Goal: Task Accomplishment & Management: Use online tool/utility

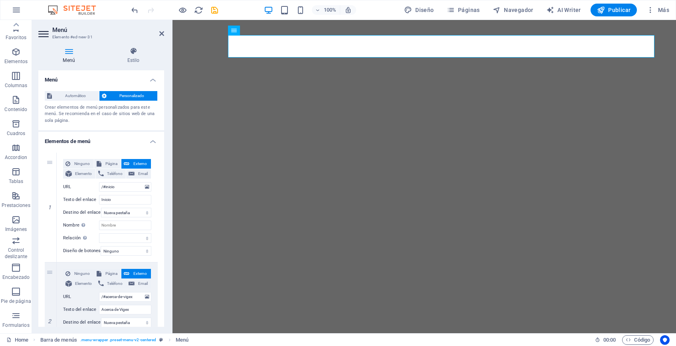
select select
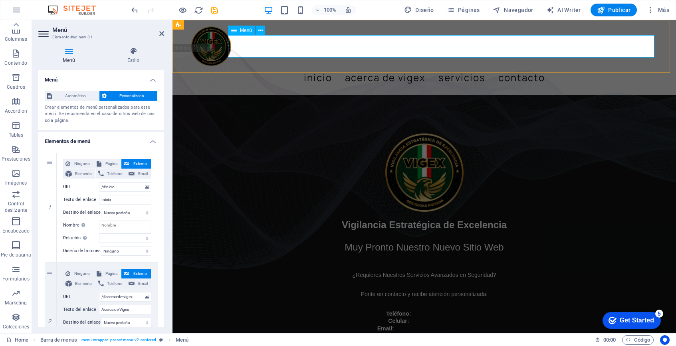
click at [412, 66] on nav "Inicio Acerca de Vigex Servicios Contacto" at bounding box center [424, 77] width 466 height 22
click at [663, 61] on div "Menu Inicio Acerca de Vigex Servicios Contacto" at bounding box center [423, 57] width 503 height 75
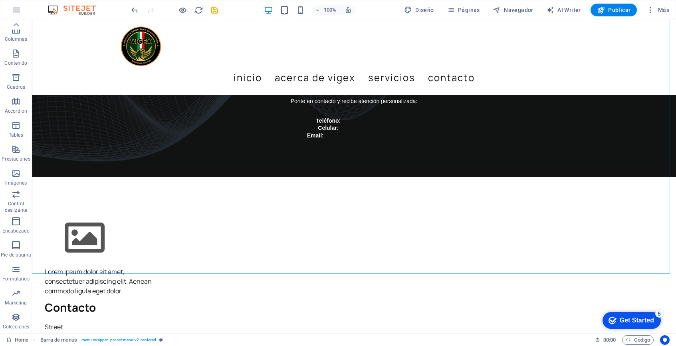
scroll to position [171, 0]
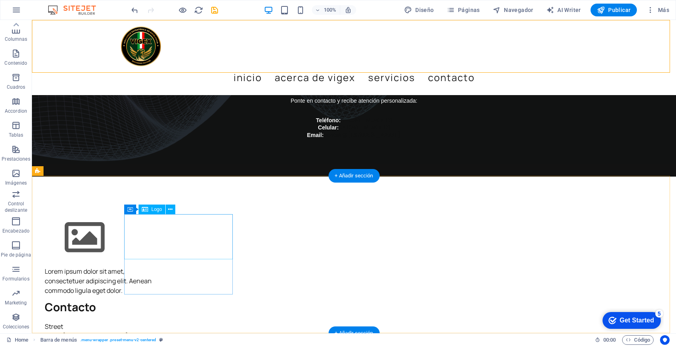
click at [153, 227] on div at bounding box center [99, 237] width 109 height 45
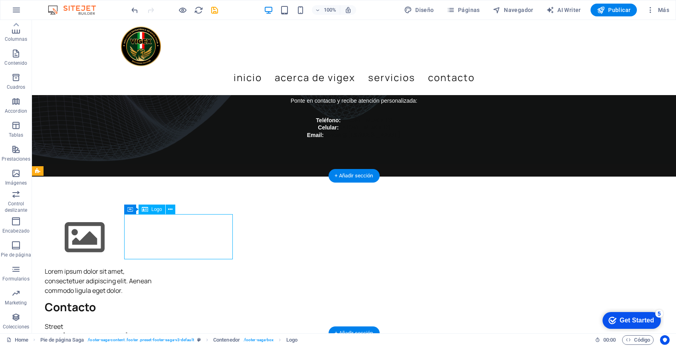
click at [153, 227] on div at bounding box center [99, 237] width 109 height 45
click at [153, 233] on div at bounding box center [99, 237] width 109 height 45
select select "px"
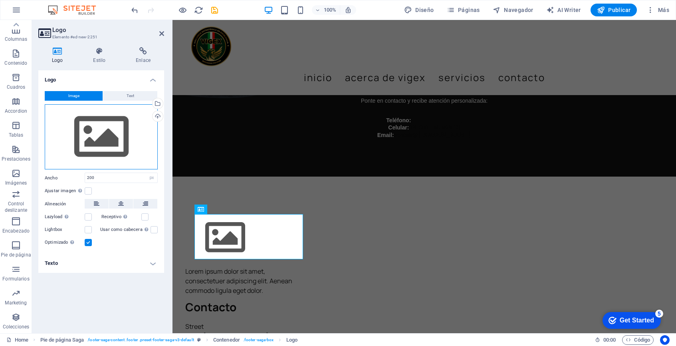
click at [104, 141] on div "Arrastra archivos aquí, haz clic para escoger archivos o selecciona archivos de…" at bounding box center [101, 136] width 113 height 65
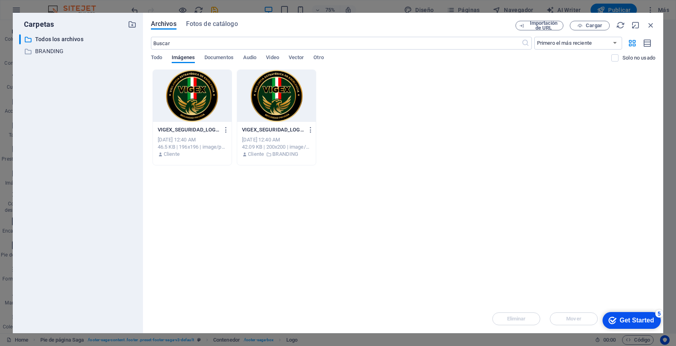
click at [285, 101] on div at bounding box center [276, 96] width 79 height 52
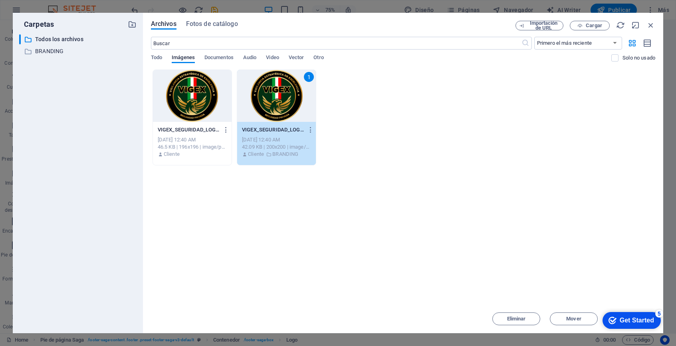
click at [274, 97] on div "1" at bounding box center [276, 96] width 79 height 52
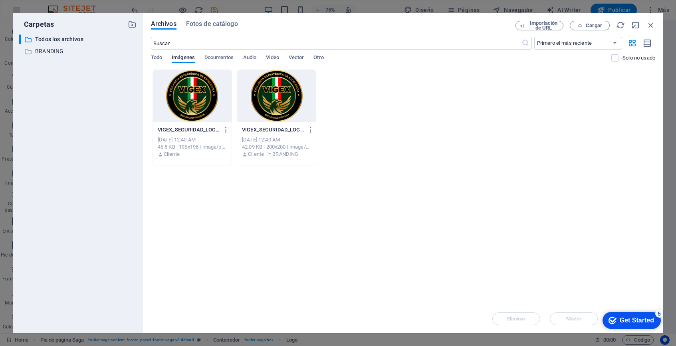
click at [274, 97] on div at bounding box center [276, 96] width 79 height 52
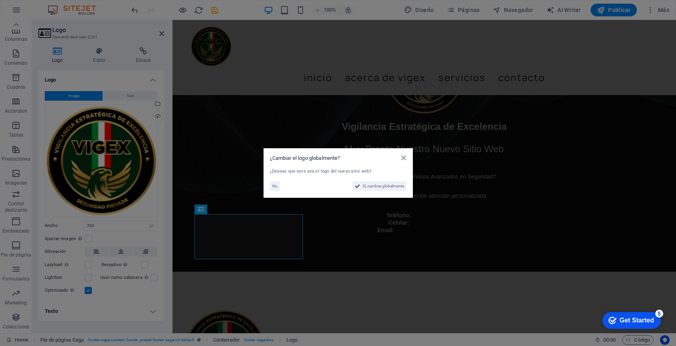
scroll to position [171, 0]
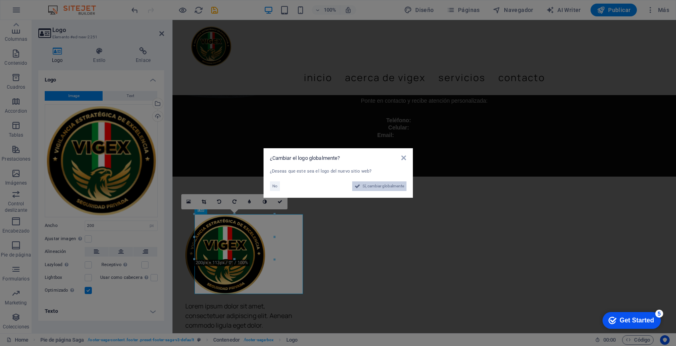
click at [387, 187] on span "Sí, cambiar globalmente" at bounding box center [383, 186] width 42 height 10
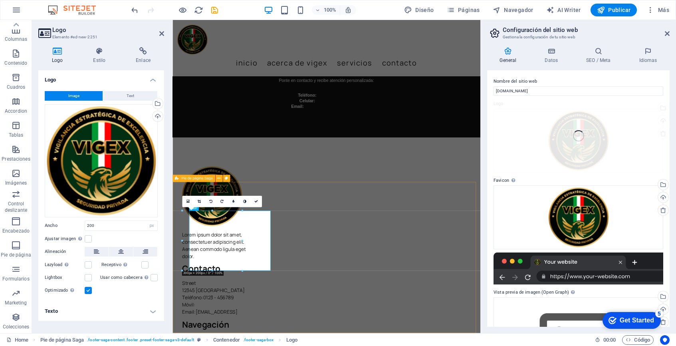
scroll to position [111, 0]
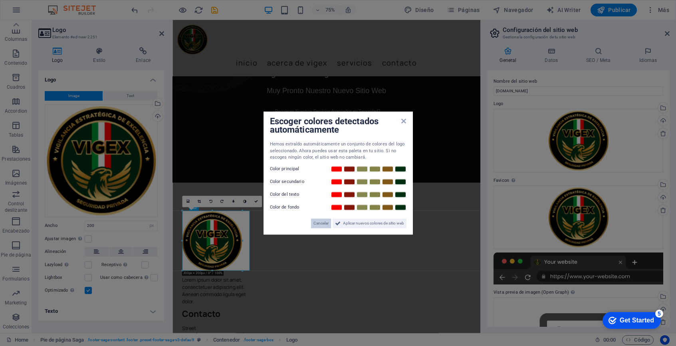
click at [318, 224] on span "Cancelar" at bounding box center [320, 223] width 15 height 10
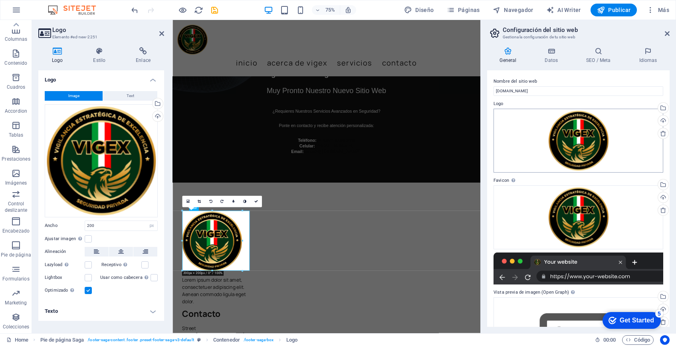
scroll to position [68, 0]
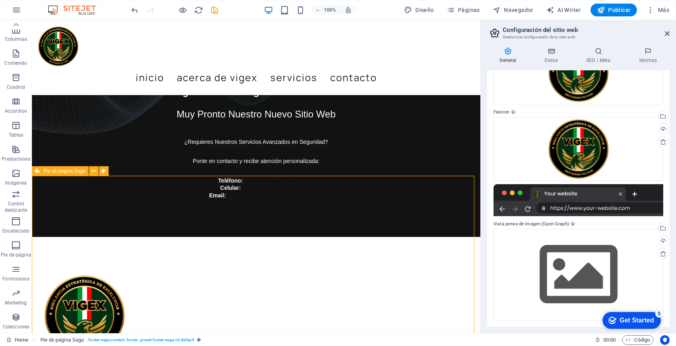
scroll to position [171, 0]
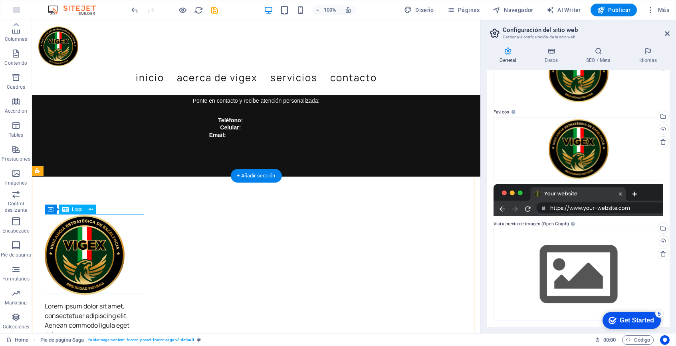
click at [105, 245] on div at bounding box center [95, 255] width 101 height 80
click at [104, 244] on div at bounding box center [95, 255] width 101 height 80
select select "px"
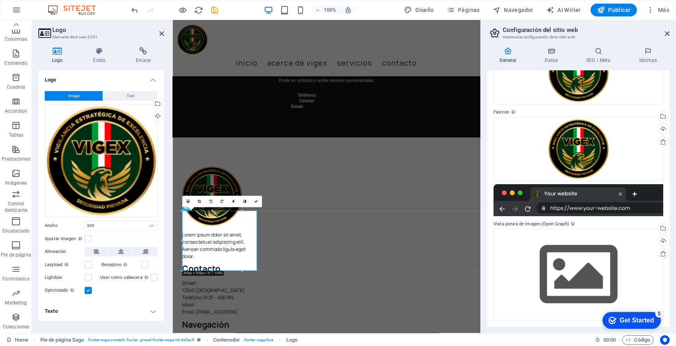
scroll to position [111, 0]
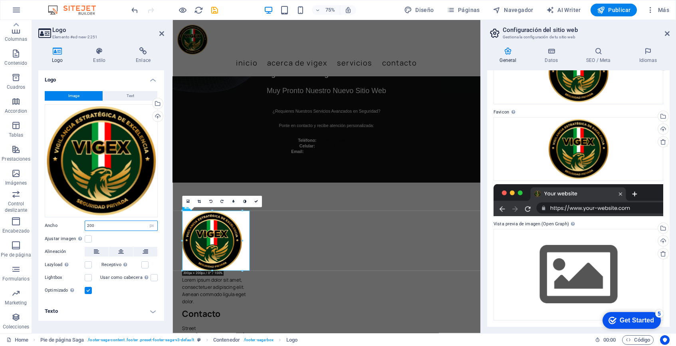
click at [118, 223] on input "200" at bounding box center [121, 226] width 72 height 10
type input "100"
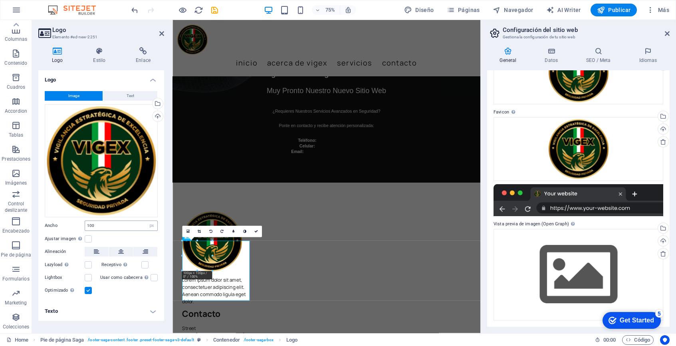
scroll to position [71, 0]
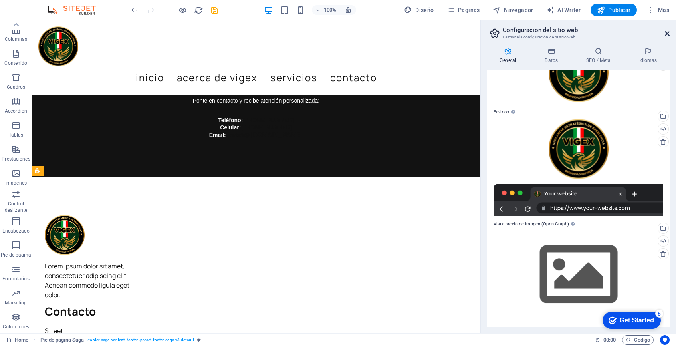
click at [666, 32] on icon at bounding box center [667, 33] width 5 height 6
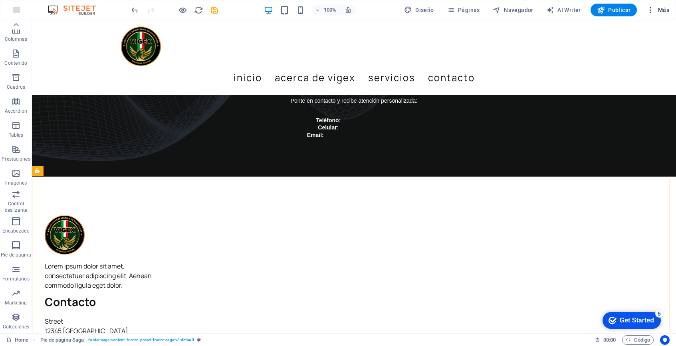
click at [650, 13] on icon "button" at bounding box center [650, 10] width 8 height 8
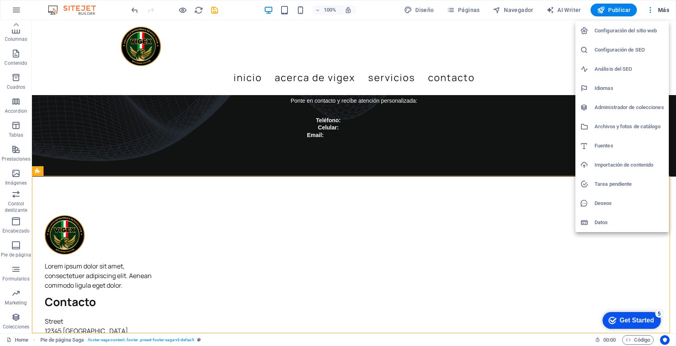
click at [569, 279] on div at bounding box center [338, 173] width 676 height 346
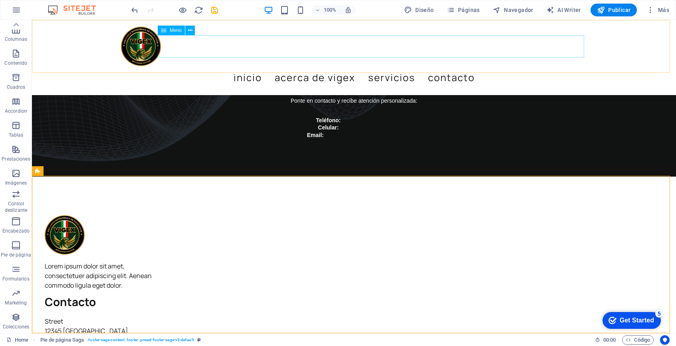
click at [387, 66] on nav "Inicio Acerca de Vigex Servicios Contacto" at bounding box center [354, 77] width 466 height 22
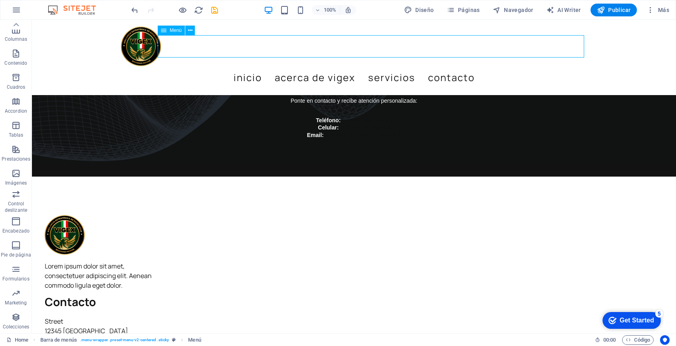
click at [390, 66] on nav "Inicio Acerca de Vigex Servicios Contacto" at bounding box center [354, 77] width 466 height 22
select select
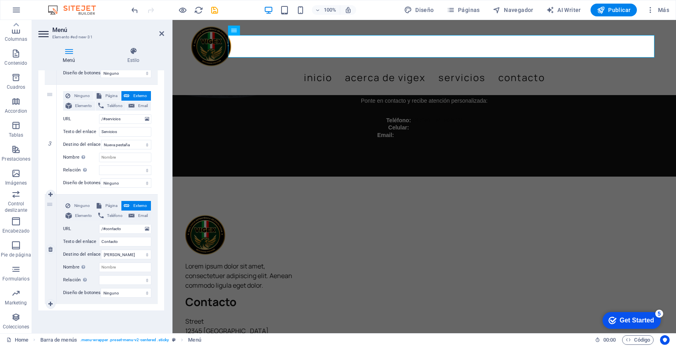
scroll to position [0, 0]
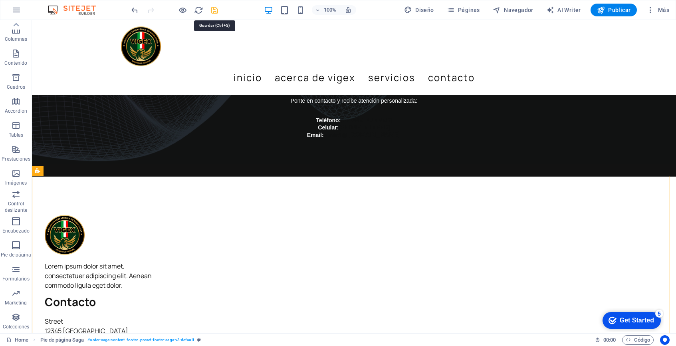
click at [215, 13] on icon "save" at bounding box center [214, 10] width 9 height 9
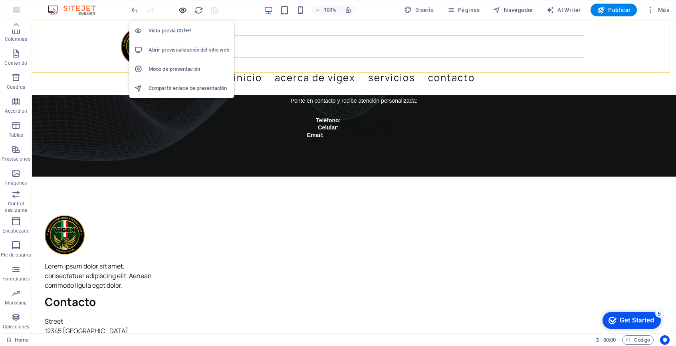
click at [183, 11] on icon "button" at bounding box center [182, 10] width 9 height 9
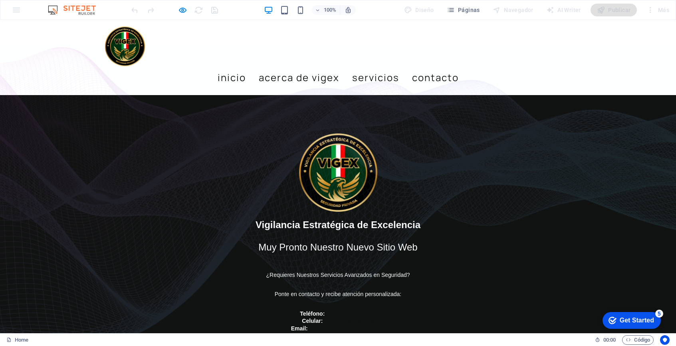
click at [134, 51] on img at bounding box center [125, 46] width 40 height 40
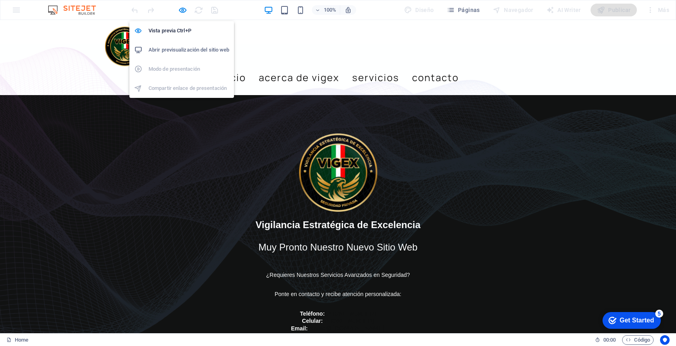
click at [196, 47] on h6 "Abrir previsualización del sitio web" at bounding box center [188, 50] width 81 height 10
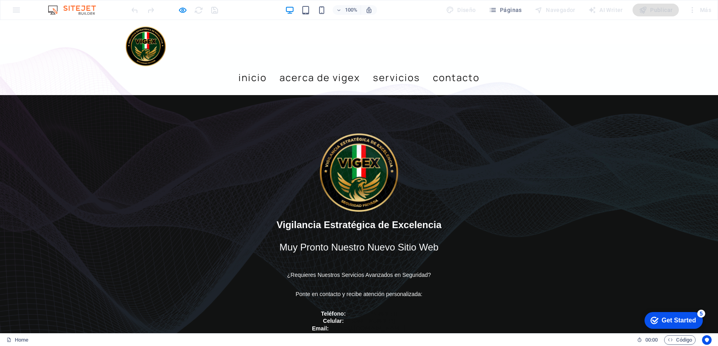
click at [542, 130] on div "Vigilancia Estratégica de Excelencia Muy Pronto Nuestro Nuevo Sitio Web ¿Requie…" at bounding box center [359, 232] width 718 height 275
click at [420, 66] on link "Servicios" at bounding box center [396, 77] width 47 height 22
click at [360, 66] on link "Acerca de Vigex" at bounding box center [319, 77] width 81 height 22
click at [267, 66] on link "Inicio" at bounding box center [252, 77] width 28 height 22
drag, startPoint x: 407, startPoint y: 48, endPoint x: 458, endPoint y: 44, distance: 51.2
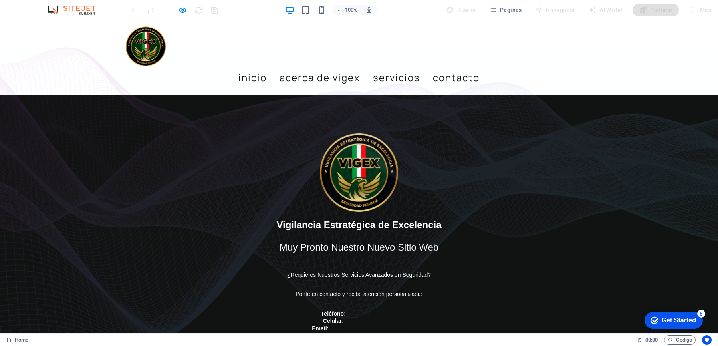
click at [465, 66] on link "Contacto" at bounding box center [456, 77] width 47 height 22
click at [522, 133] on figure at bounding box center [358, 172] width 453 height 78
click at [585, 128] on div "Vigilancia Estratégica de Excelencia Muy Pronto Nuestro Nuevo Sitio Web ¿Requie…" at bounding box center [359, 232] width 718 height 275
click at [360, 66] on link "Acerca de Vigex" at bounding box center [319, 77] width 81 height 22
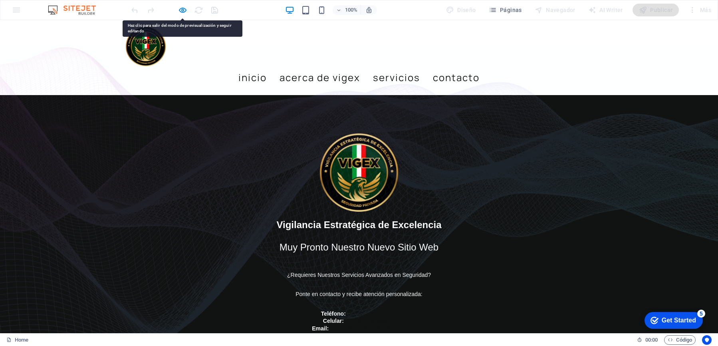
click at [360, 66] on link "Acerca de Vigex" at bounding box center [319, 77] width 81 height 22
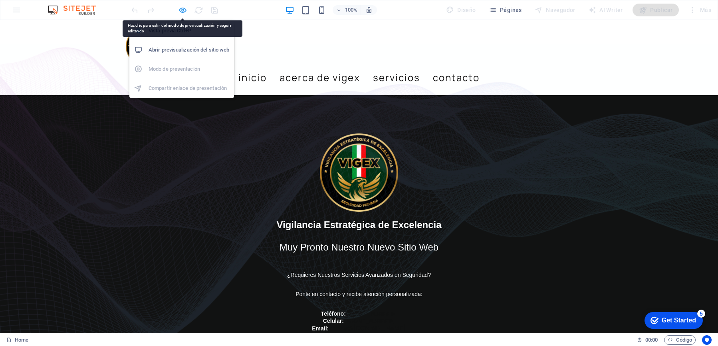
click at [181, 10] on icon "button" at bounding box center [182, 10] width 9 height 9
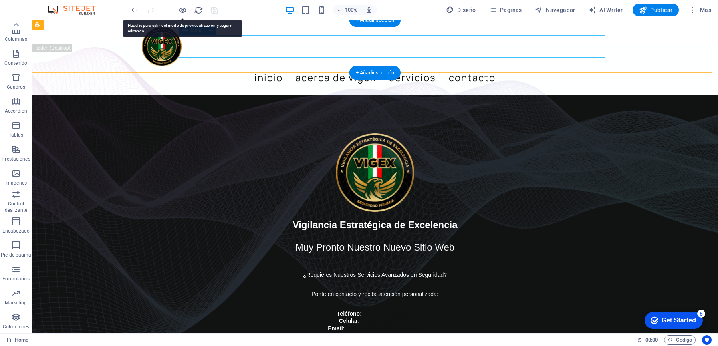
click at [361, 66] on nav "Inicio Acerca de Vigex Servicios Contacto" at bounding box center [375, 77] width 466 height 22
select select
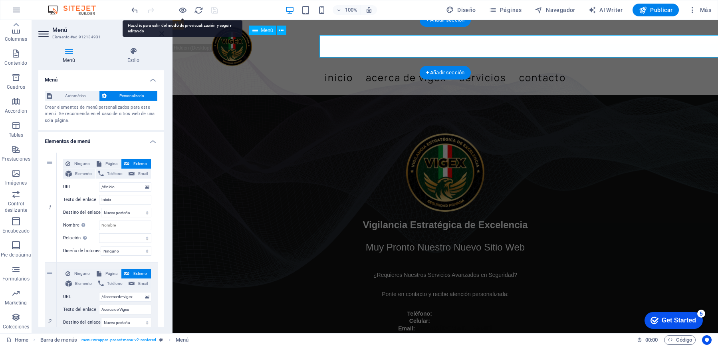
click at [361, 66] on nav "Inicio Acerca de Vigex Servicios Contacto" at bounding box center [445, 77] width 466 height 22
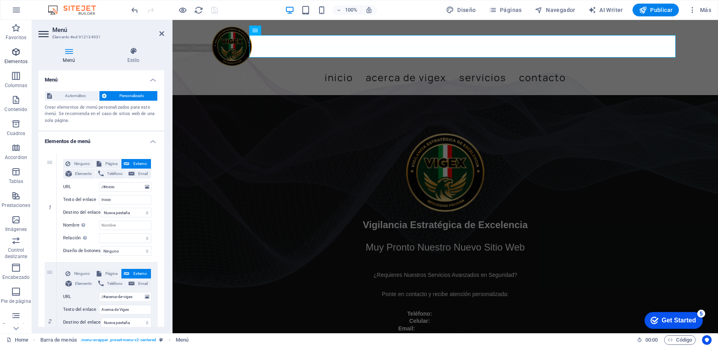
click at [16, 51] on icon "button" at bounding box center [16, 52] width 10 height 10
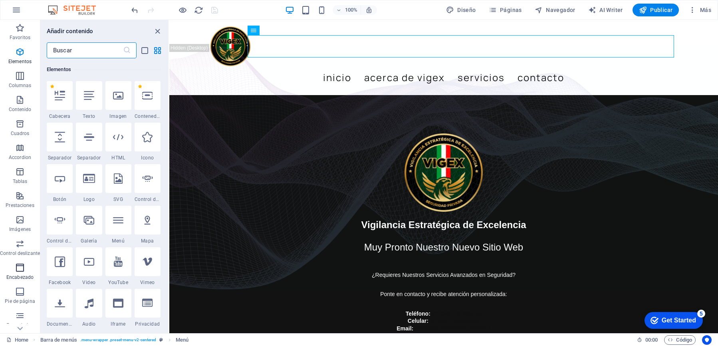
scroll to position [46, 0]
click at [19, 246] on icon "button" at bounding box center [20, 245] width 10 height 10
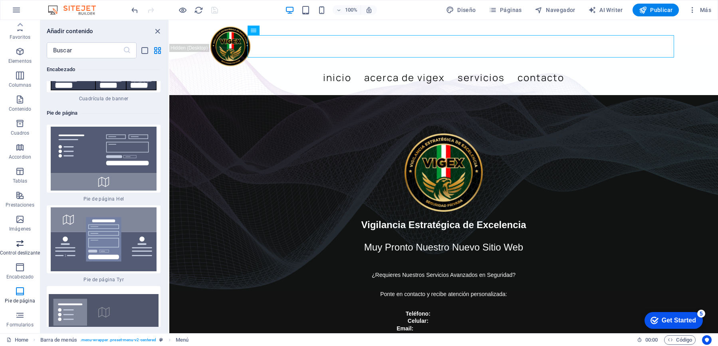
scroll to position [0, 0]
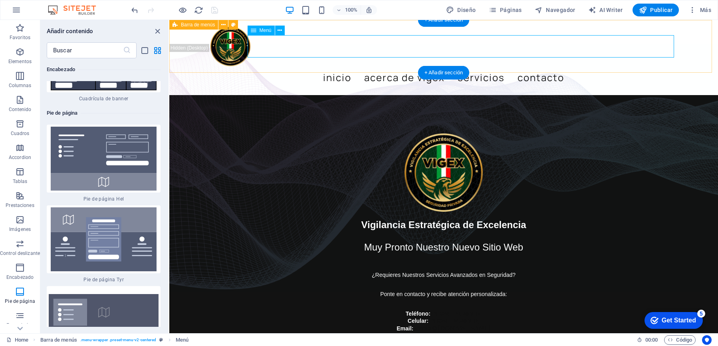
click at [352, 66] on nav "Inicio Acerca de Vigex Servicios Contacto" at bounding box center [443, 77] width 466 height 22
click at [351, 66] on nav "Inicio Acerca de Vigex Servicios Contacto" at bounding box center [443, 77] width 466 height 22
click at [352, 66] on nav "Inicio Acerca de Vigex Servicios Contacto" at bounding box center [443, 77] width 466 height 22
select select
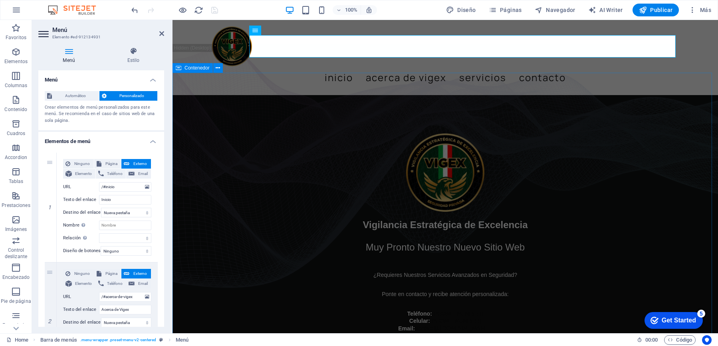
click at [360, 103] on div "Vigilancia Estratégica de Excelencia Muy Pronto Nuestro Nuevo Sitio Web ¿Requie…" at bounding box center [444, 232] width 545 height 275
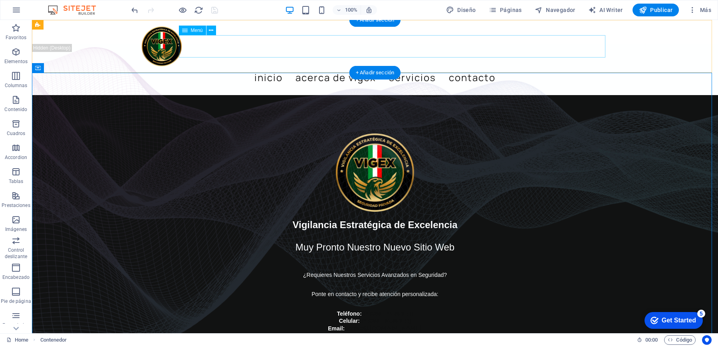
click at [390, 66] on nav "Inicio Acerca de Vigex Servicios Contacto" at bounding box center [375, 77] width 466 height 22
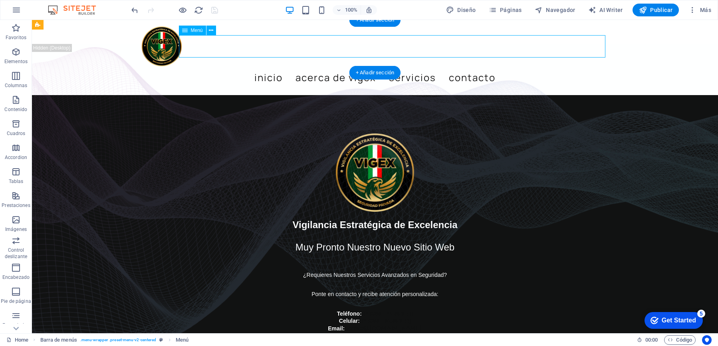
click at [390, 66] on nav "Inicio Acerca de Vigex Servicios Contacto" at bounding box center [375, 77] width 466 height 22
select select
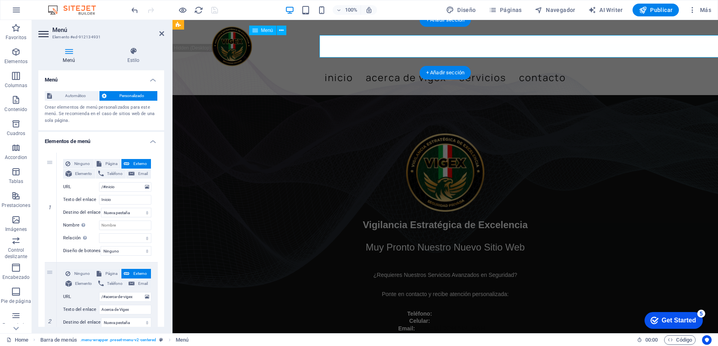
click at [390, 66] on nav "Inicio Acerca de Vigex Servicios Contacto" at bounding box center [445, 77] width 466 height 22
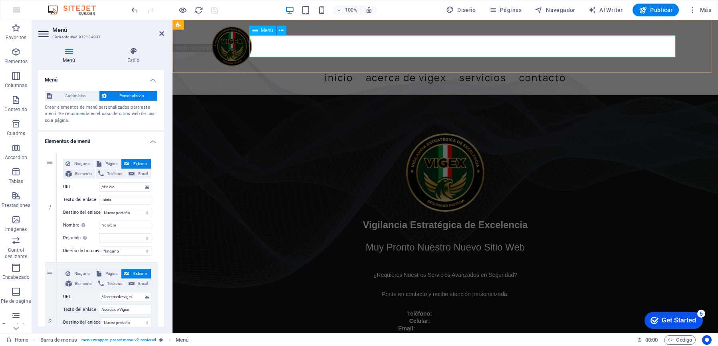
click at [376, 66] on nav "Inicio Acerca de Vigex Servicios Contacto" at bounding box center [445, 77] width 466 height 22
click at [239, 39] on div at bounding box center [445, 46] width 466 height 40
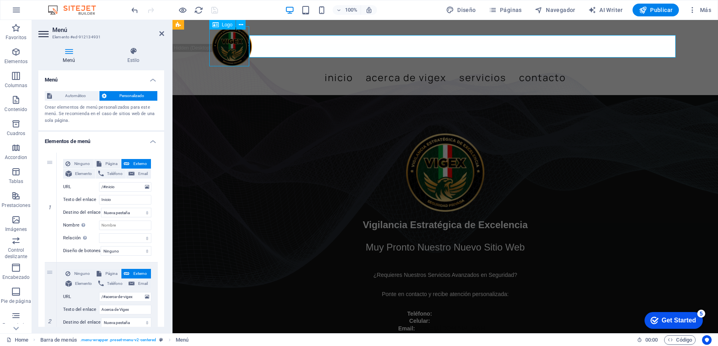
select select "px"
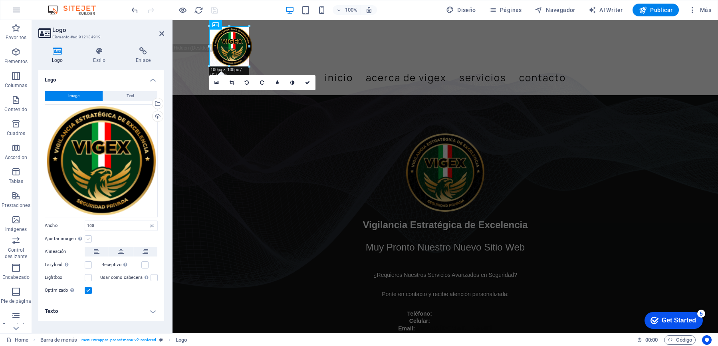
click at [87, 239] on label at bounding box center [88, 238] width 7 height 7
click at [0, 0] on input "Ajustar imagen Ajustar imagen automáticamente a un ancho y alto fijo" at bounding box center [0, 0] width 0 height 0
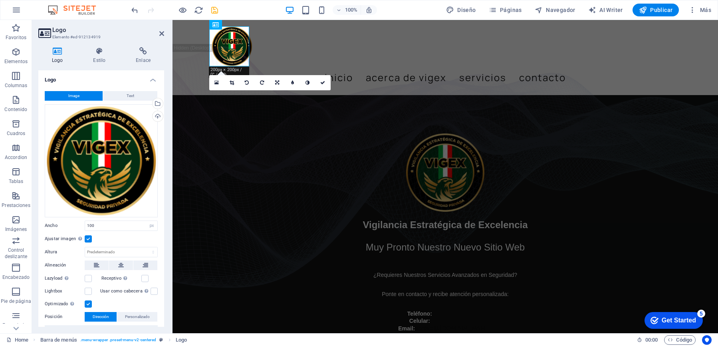
click at [87, 236] on label at bounding box center [88, 238] width 7 height 7
click at [0, 0] on input "Ajustar imagen Ajustar imagen automáticamente a un ancho y alto fijo" at bounding box center [0, 0] width 0 height 0
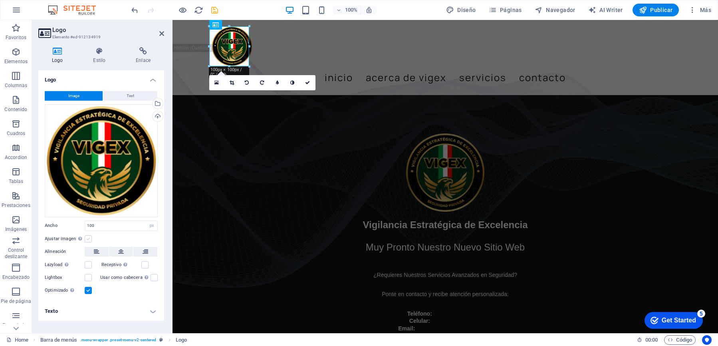
click at [87, 236] on label at bounding box center [88, 238] width 7 height 7
click at [0, 0] on input "Ajustar imagen Ajustar imagen automáticamente a un ancho y alto fijo" at bounding box center [0, 0] width 0 height 0
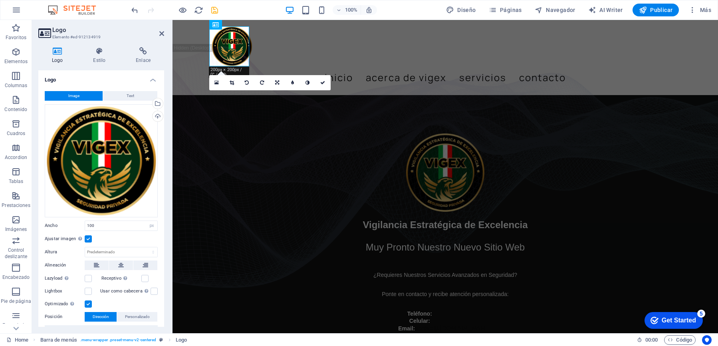
click at [89, 238] on label at bounding box center [88, 238] width 7 height 7
click at [0, 0] on input "Ajustar imagen Ajustar imagen automáticamente a un ancho y alto fijo" at bounding box center [0, 0] width 0 height 0
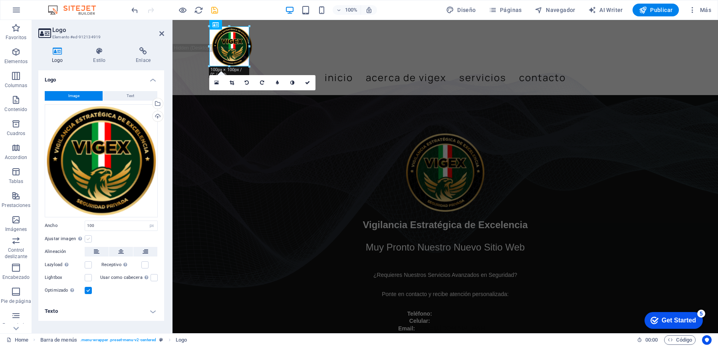
click at [89, 238] on label at bounding box center [88, 238] width 7 height 7
click at [0, 0] on input "Ajustar imagen Ajustar imagen automáticamente a un ancho y alto fijo" at bounding box center [0, 0] width 0 height 0
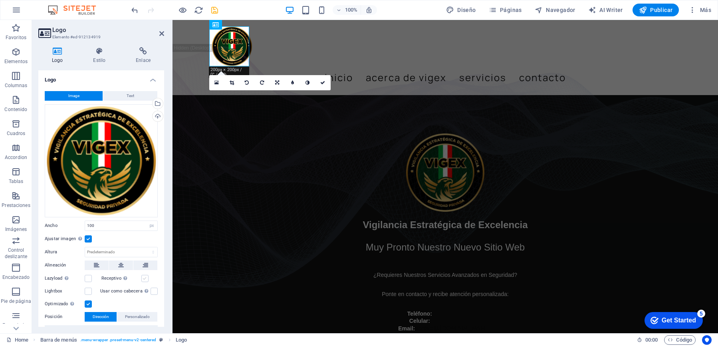
click at [143, 277] on label at bounding box center [144, 278] width 7 height 7
click at [0, 0] on input "Receptivo Automáticamente cargar tamaños optimizados de smartphone e imagen ret…" at bounding box center [0, 0] width 0 height 0
click at [87, 278] on label at bounding box center [88, 278] width 7 height 7
click at [0, 0] on input "Lazyload La carga de imágenes tras la carga de la página mejora la velocidad de…" at bounding box center [0, 0] width 0 height 0
click at [153, 291] on label at bounding box center [153, 290] width 7 height 7
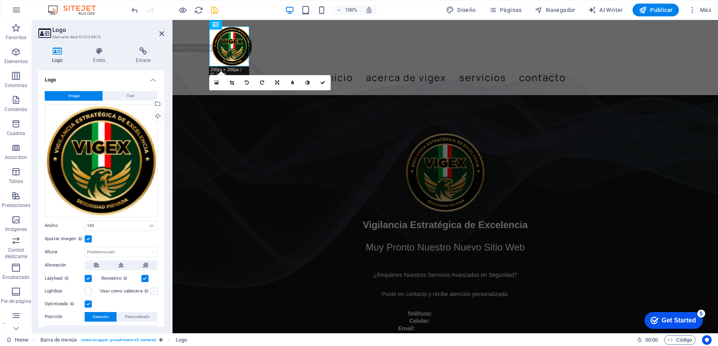
click at [0, 0] on input "Usar como cabecera La imagen se ajustará en una etiqueta de cabecera H1. Result…" at bounding box center [0, 0] width 0 height 0
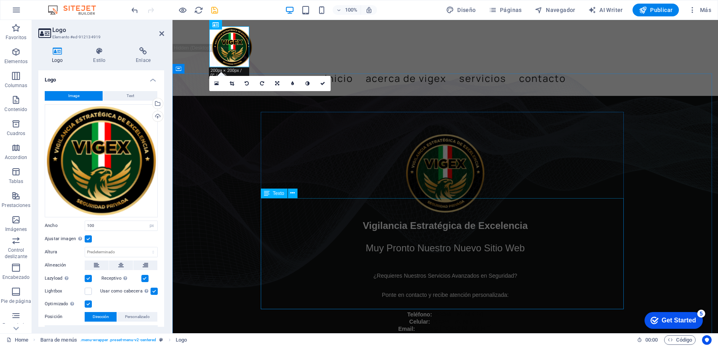
click at [281, 193] on span "Texto" at bounding box center [279, 193] width 12 height 5
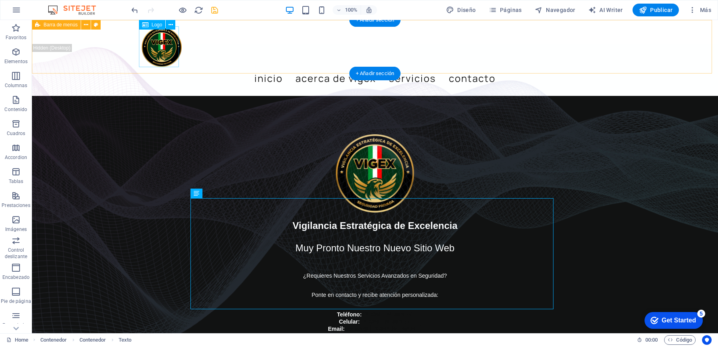
click at [156, 45] on div at bounding box center [375, 46] width 466 height 41
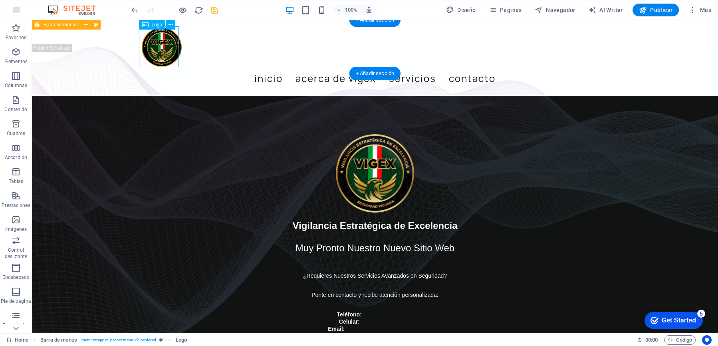
click at [156, 45] on div at bounding box center [375, 46] width 466 height 41
select select "px"
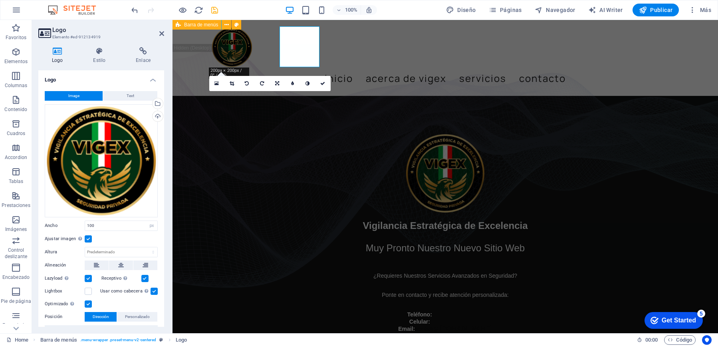
click at [156, 45] on div "Logo Estilo Enlace Logo Image Text Arrastra archivos aquí, haz clic para escoge…" at bounding box center [101, 187] width 138 height 292
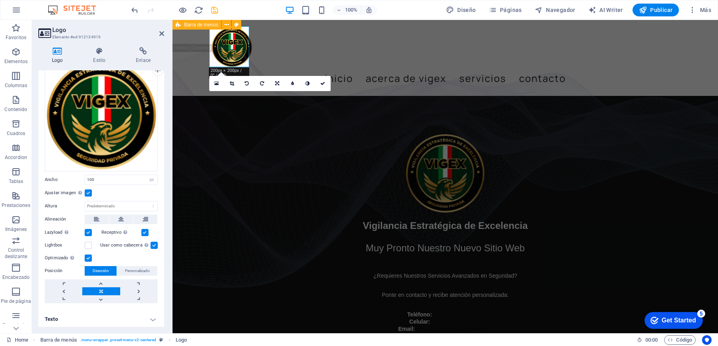
scroll to position [46, 0]
click at [153, 318] on h4 "Texto" at bounding box center [101, 318] width 126 height 19
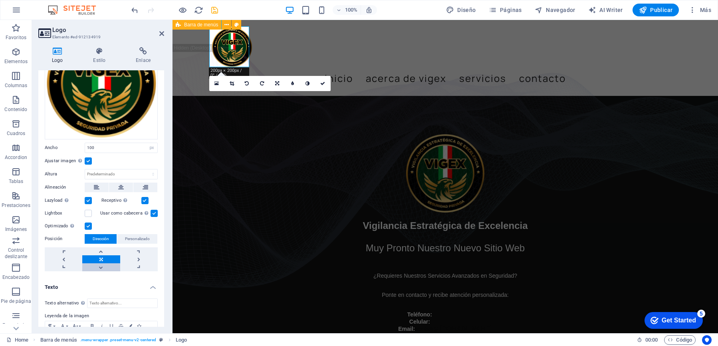
scroll to position [121, 0]
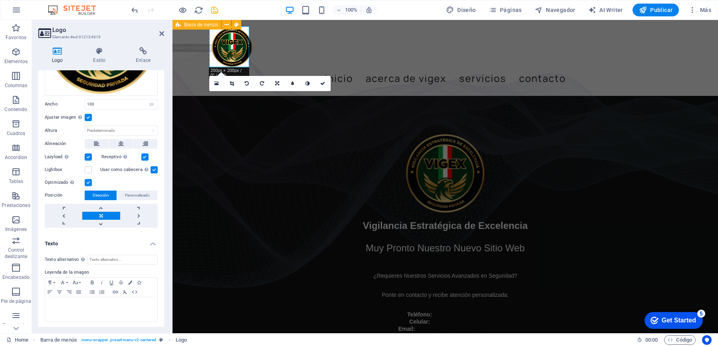
click at [152, 242] on h4 "Texto" at bounding box center [101, 241] width 126 height 14
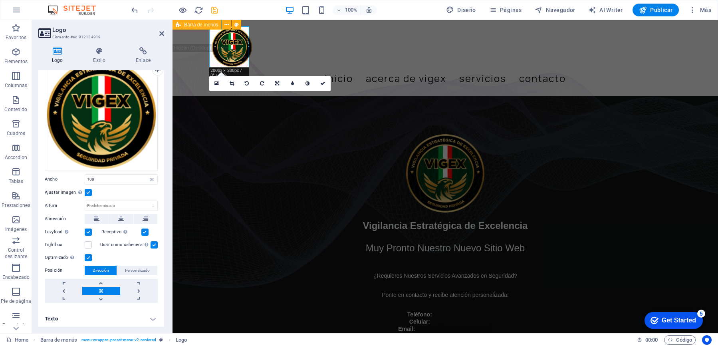
scroll to position [0, 0]
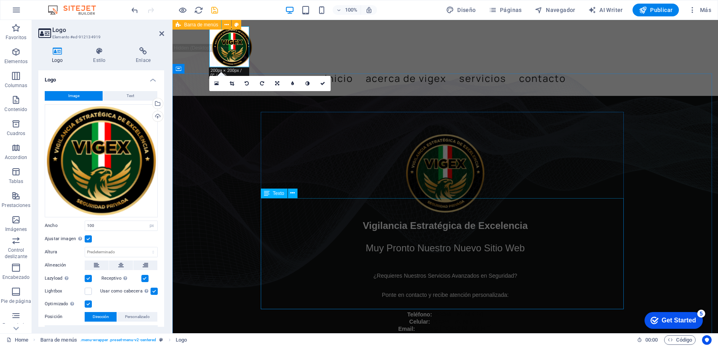
click at [262, 220] on div "Vigilancia Estratégica de Excelencia Muy Pronto Nuestro Nuevo Sitio Web ¿Requie…" at bounding box center [444, 276] width 453 height 112
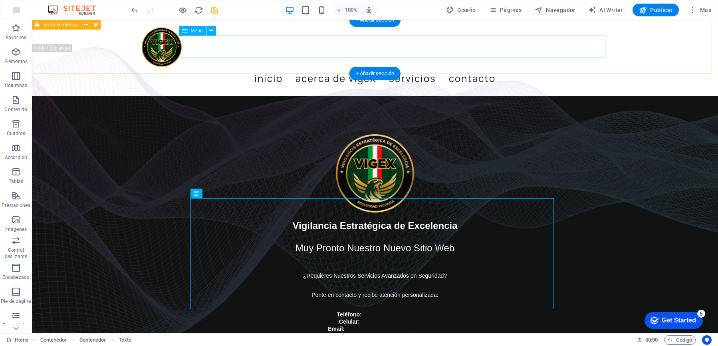
click at [316, 67] on nav "Inicio Acerca de Vigex Servicios Contacto" at bounding box center [375, 78] width 466 height 22
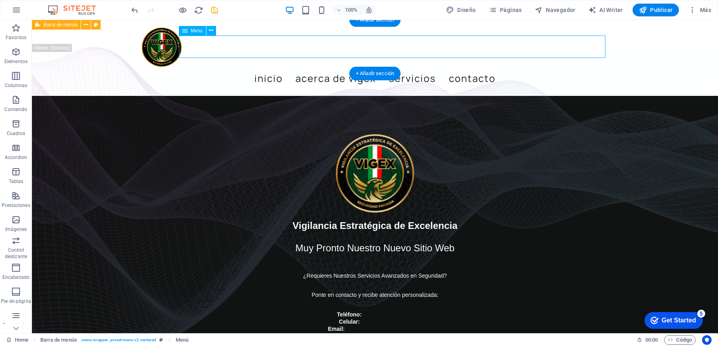
click at [316, 67] on nav "Inicio Acerca de Vigex Servicios Contacto" at bounding box center [375, 78] width 466 height 22
select select
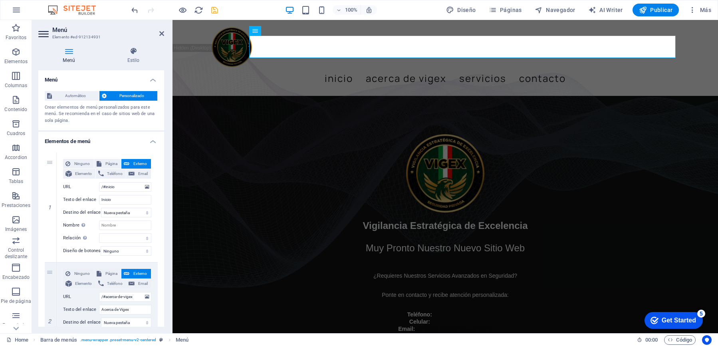
click at [44, 34] on icon at bounding box center [44, 34] width 12 height 13
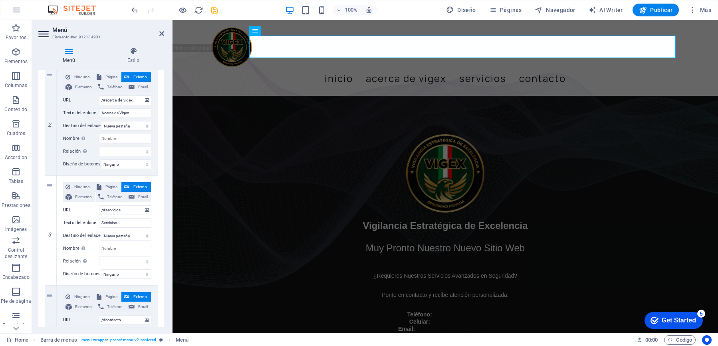
scroll to position [292, 0]
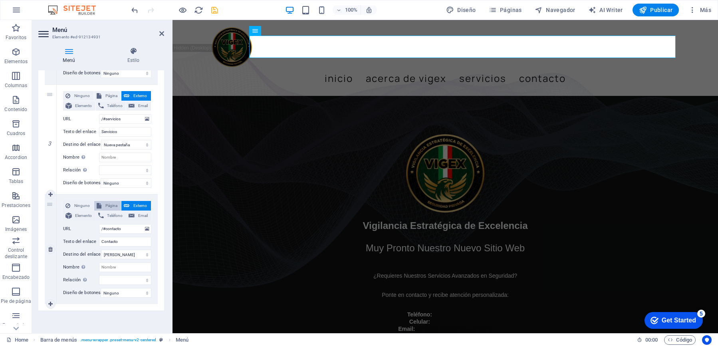
click at [112, 202] on span "Página" at bounding box center [111, 206] width 15 height 10
select select
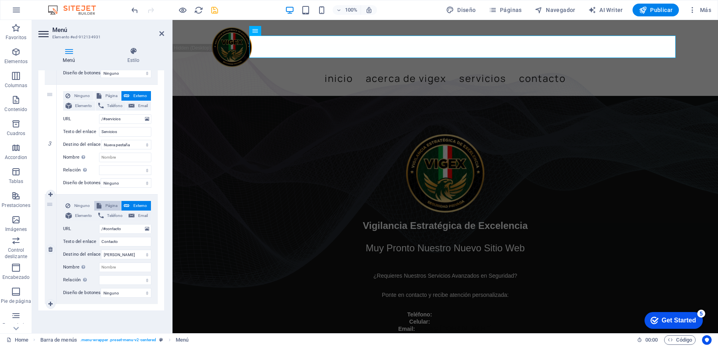
select select
click at [109, 201] on span "Página" at bounding box center [111, 206] width 15 height 10
click at [157, 231] on div "1 Ninguno Página Externo Elemento Teléfono Email Página Home Subpage Legal Noti…" at bounding box center [101, 84] width 126 height 451
click at [154, 154] on div "Ninguno Página Externo Elemento Teléfono Email Página Home Subpage Legal Notice…" at bounding box center [107, 139] width 101 height 109
click at [156, 158] on div "1 Ninguno Página Externo Elemento Teléfono Email Página Home Subpage Legal Noti…" at bounding box center [101, 84] width 126 height 451
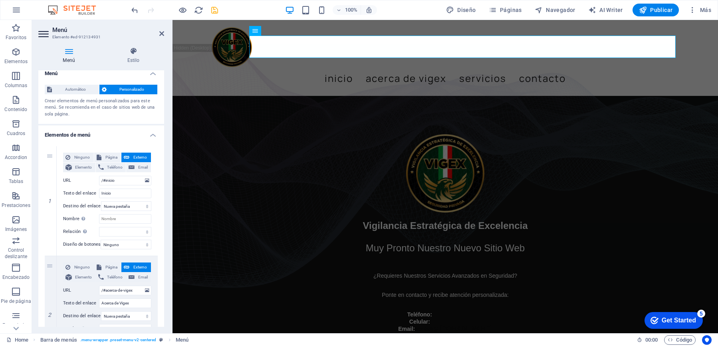
scroll to position [0, 0]
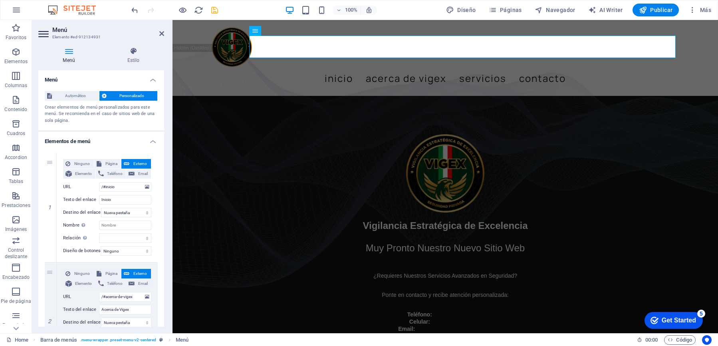
click at [146, 97] on span "Personalizado" at bounding box center [132, 96] width 46 height 10
click at [131, 53] on icon at bounding box center [133, 51] width 61 height 8
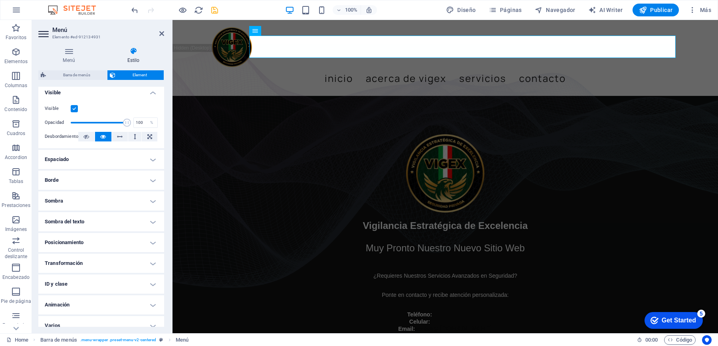
scroll to position [104, 0]
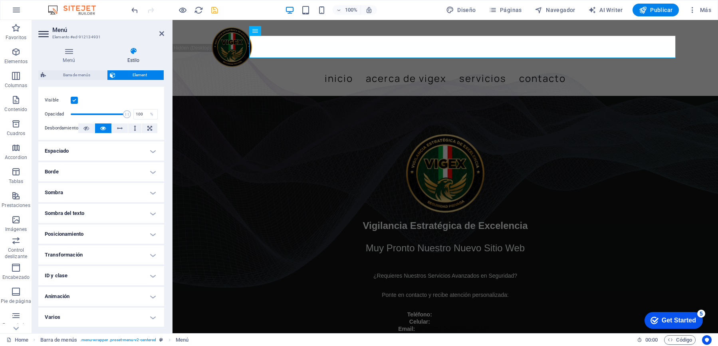
click at [148, 256] on h4 "Transformación" at bounding box center [101, 254] width 126 height 19
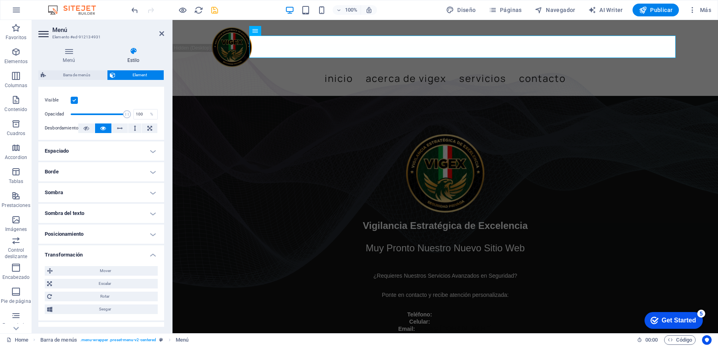
click at [148, 256] on h4 "Transformación" at bounding box center [101, 252] width 126 height 14
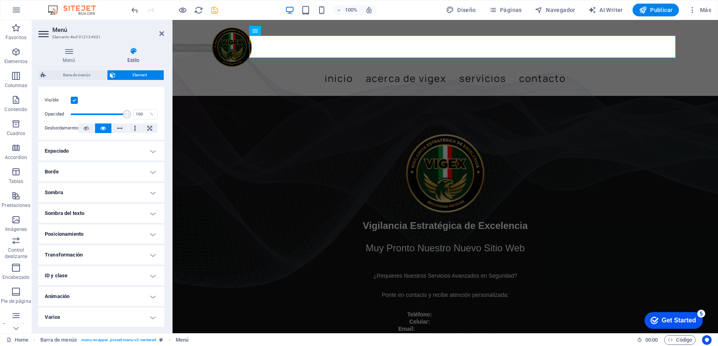
click at [152, 275] on h4 "ID y clase" at bounding box center [101, 275] width 126 height 19
click at [152, 275] on h4 "ID y clase" at bounding box center [101, 273] width 126 height 14
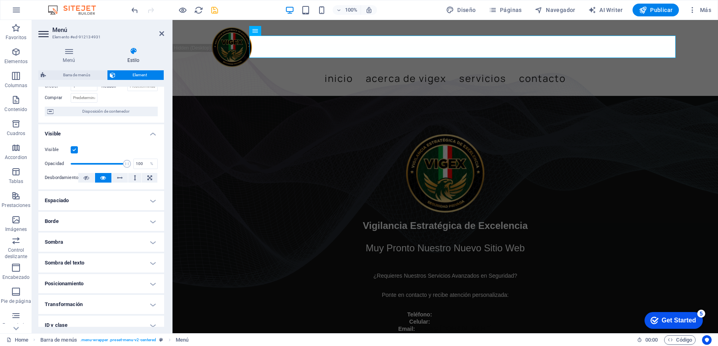
scroll to position [0, 0]
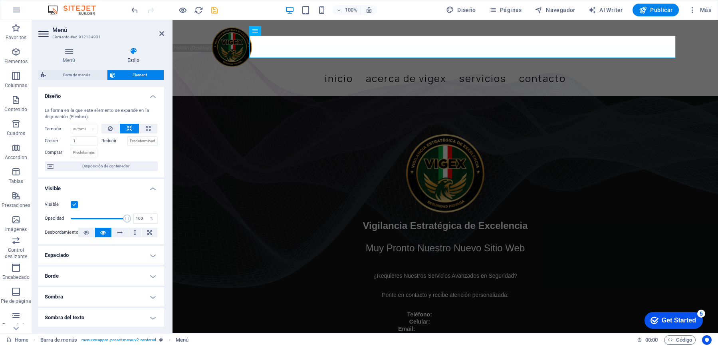
click at [151, 97] on h4 "Diseño" at bounding box center [101, 94] width 126 height 14
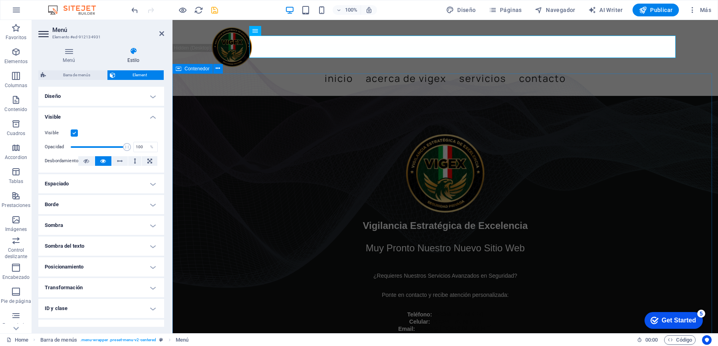
click at [248, 108] on div "Vigilancia Estratégica de Excelencia Muy Pronto Nuestro Nuevo Sitio Web ¿Requie…" at bounding box center [444, 233] width 545 height 275
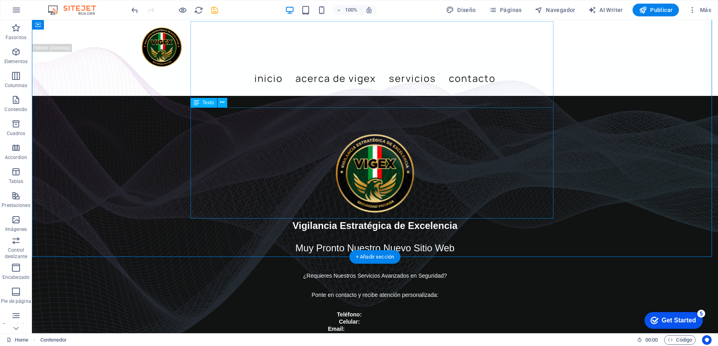
scroll to position [172, 0]
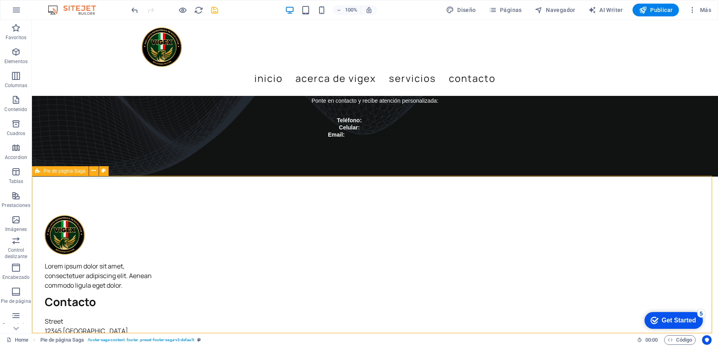
click at [65, 172] on span "Pie de página Saga" at bounding box center [65, 170] width 42 height 5
click at [94, 170] on icon at bounding box center [93, 170] width 4 height 8
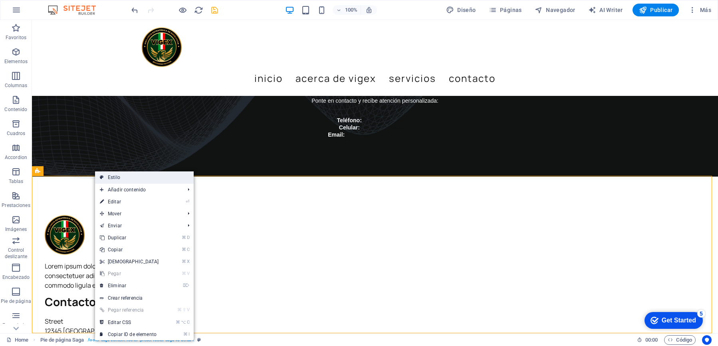
click at [122, 180] on link "Estilo" at bounding box center [144, 177] width 99 height 12
select select "rem"
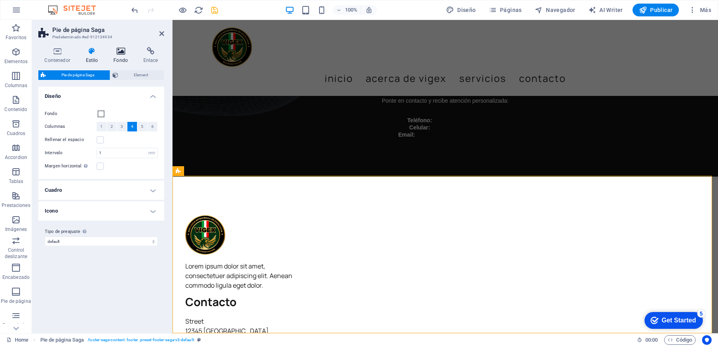
click at [120, 50] on icon at bounding box center [120, 51] width 27 height 8
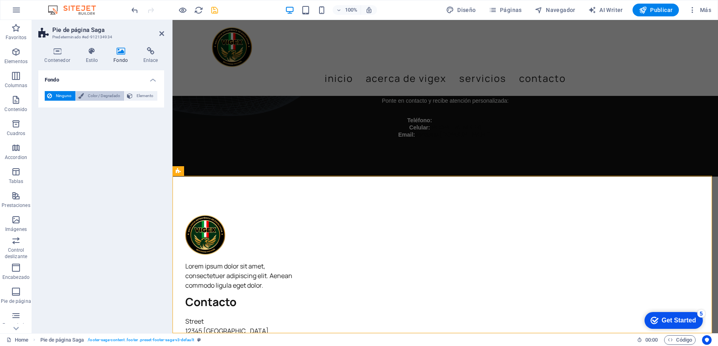
click at [101, 97] on span "Color / Degradado" at bounding box center [104, 96] width 36 height 10
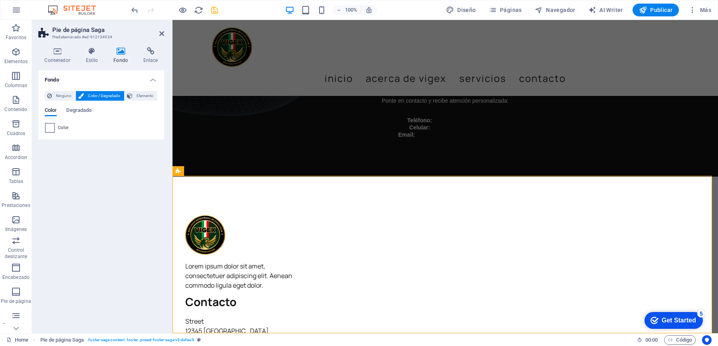
click at [51, 127] on span at bounding box center [49, 127] width 9 height 9
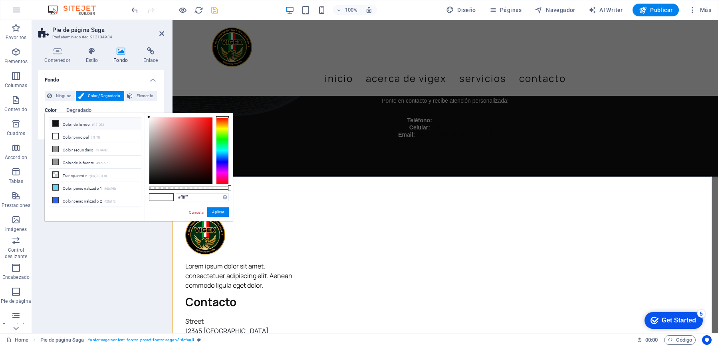
click at [54, 123] on icon at bounding box center [56, 124] width 6 height 6
type input "#121212"
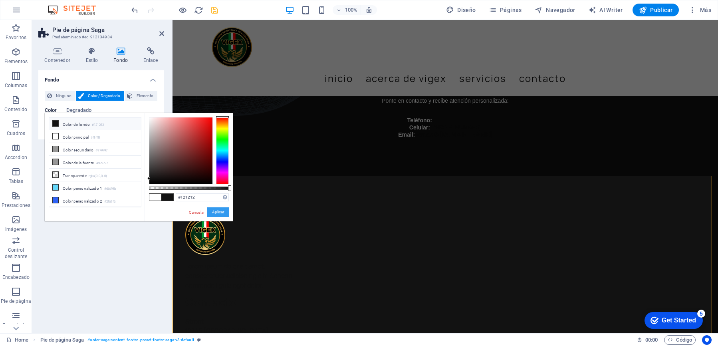
click at [214, 211] on button "Aplicar" at bounding box center [218, 212] width 22 height 10
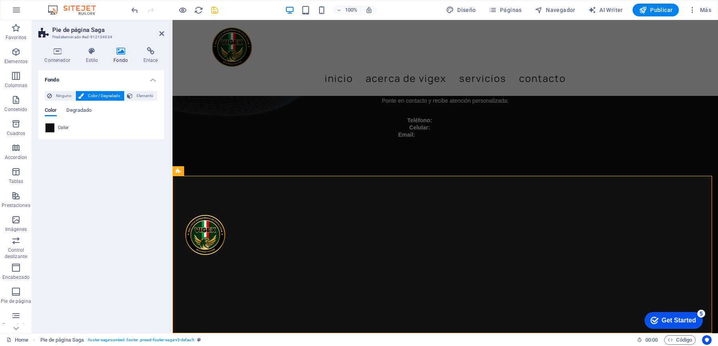
click at [115, 219] on div "Fondo Ninguno Color / Degradado Elemento Estirar fondo a ancho completo Superpo…" at bounding box center [101, 198] width 126 height 256
click at [294, 316] on div "Street [GEOGRAPHIC_DATA] Teléfono: 0123 - 456789 Móvil: Email: [EMAIL_ADDRESS]" at bounding box center [239, 340] width 109 height 48
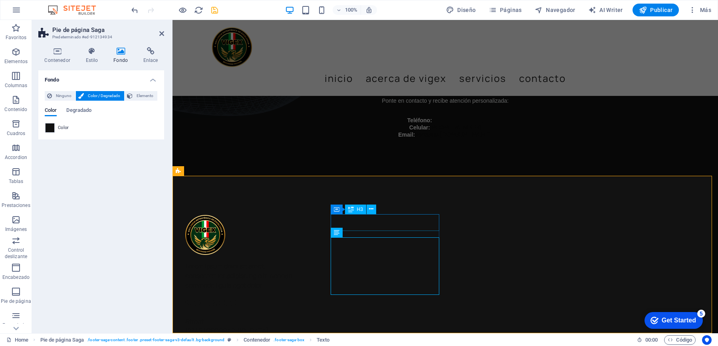
click at [294, 293] on div "Contacto" at bounding box center [239, 301] width 109 height 17
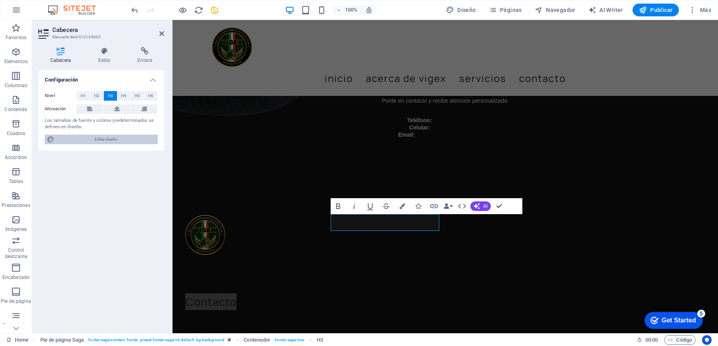
click at [107, 139] on span "Editar diseño" at bounding box center [106, 140] width 99 height 10
select select "px"
select select "400"
select select "px"
select select "700"
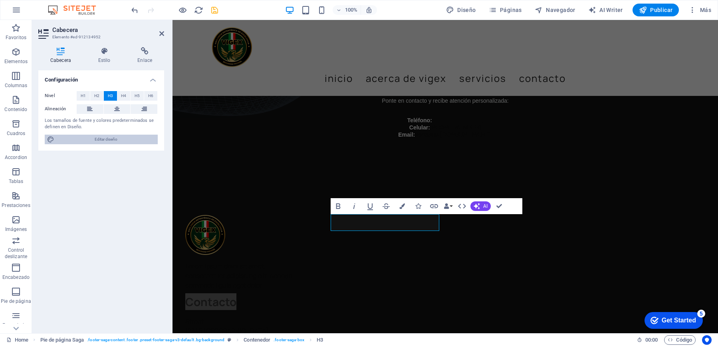
select select "px"
select select "rem"
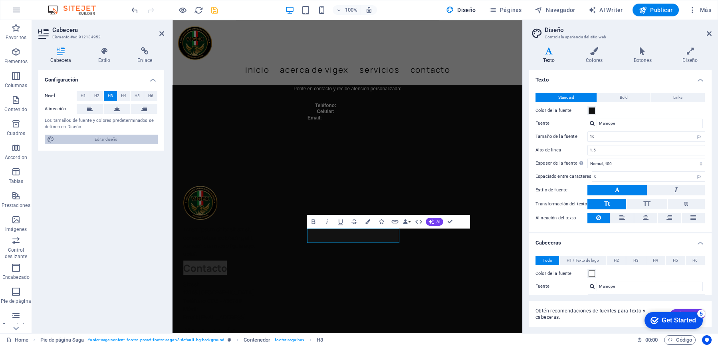
scroll to position [121, 0]
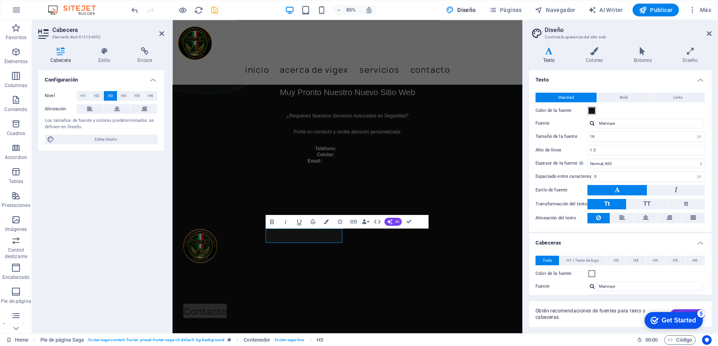
click at [590, 111] on span at bounding box center [591, 110] width 6 height 6
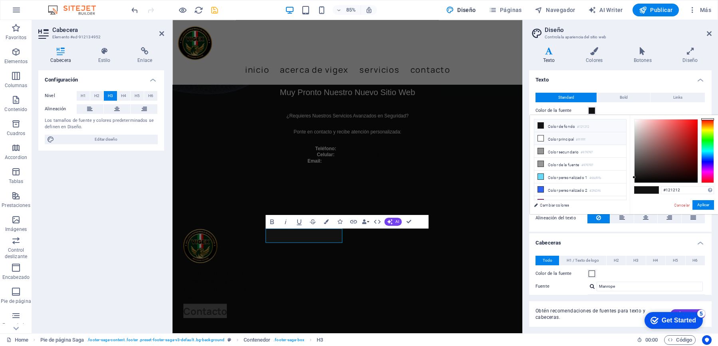
click at [541, 137] on icon at bounding box center [541, 138] width 6 height 6
type input "#ffffff"
click at [540, 137] on icon at bounding box center [541, 138] width 6 height 6
click at [551, 219] on div "Vigilancia Estratégica de Excelencia Muy Pronto Nuestro Nuevo Sitio Web ¿Requie…" at bounding box center [377, 63] width 411 height 328
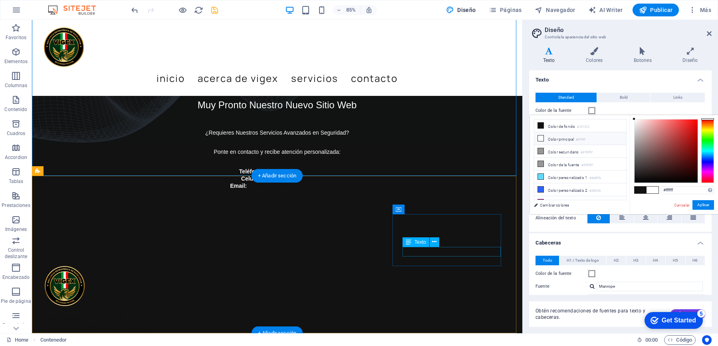
scroll to position [172, 0]
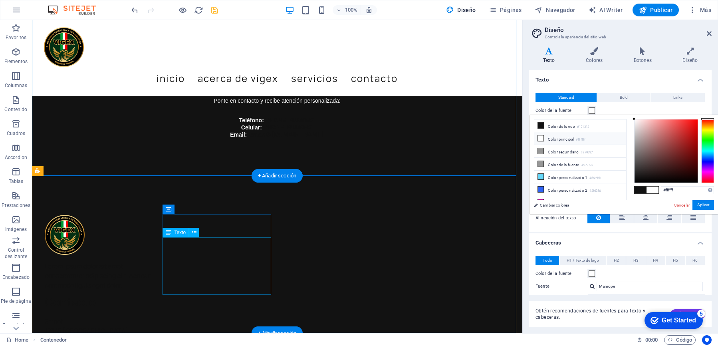
click at [153, 316] on div "Street [GEOGRAPHIC_DATA] Teléfono: 0123 - 456789 Móvil: Email: [EMAIL_ADDRESS]" at bounding box center [99, 340] width 109 height 48
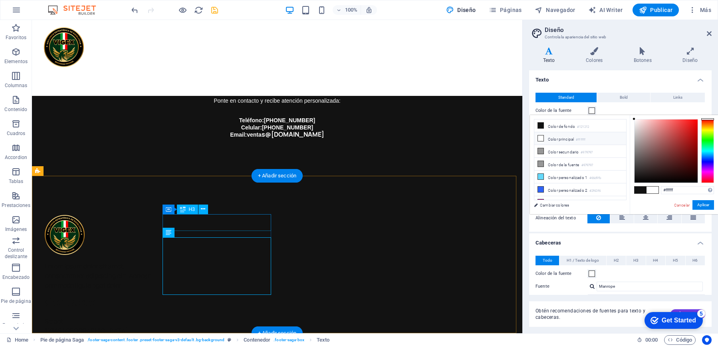
drag, startPoint x: 205, startPoint y: 228, endPoint x: 235, endPoint y: 252, distance: 38.0
click at [153, 293] on div "Contacto" at bounding box center [99, 301] width 109 height 17
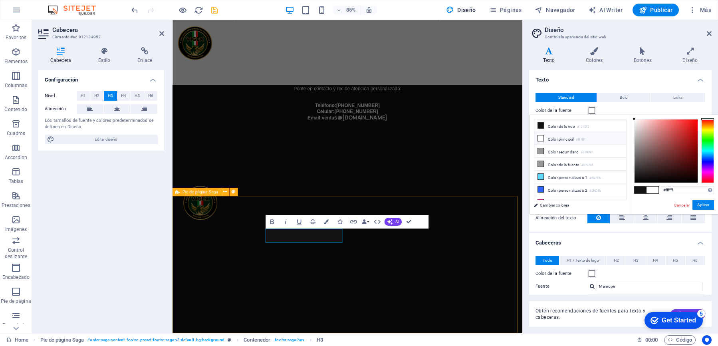
scroll to position [121, 0]
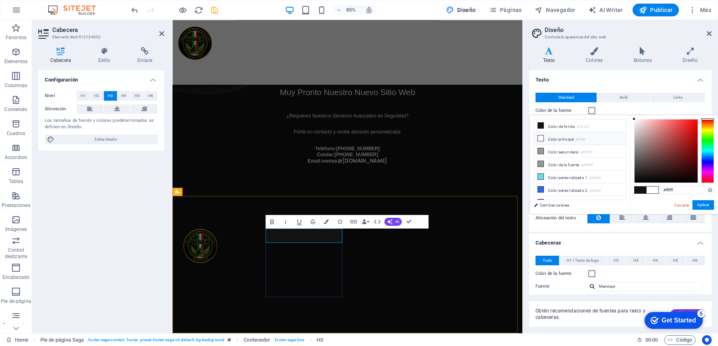
click at [327, 220] on icon "button" at bounding box center [326, 221] width 5 height 5
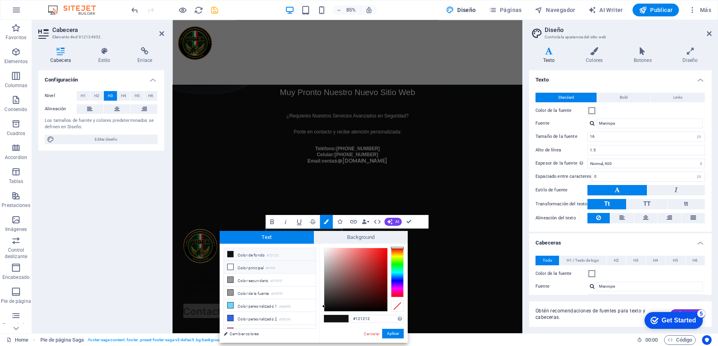
click at [231, 266] on icon at bounding box center [230, 267] width 6 height 6
type input "#ffffff"
click at [393, 333] on button "Aplicar" at bounding box center [393, 333] width 22 height 10
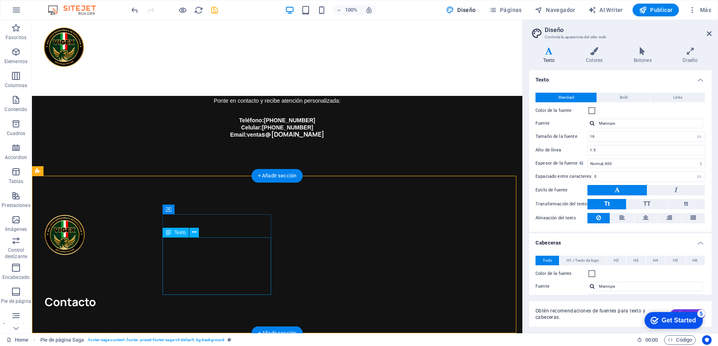
click at [153, 316] on div "Street [GEOGRAPHIC_DATA] Teléfono: 0123 - 456789 Móvil: Email: [EMAIL_ADDRESS]" at bounding box center [99, 340] width 109 height 48
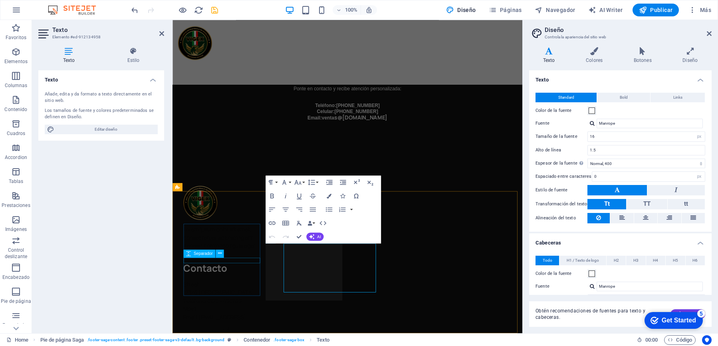
scroll to position [126, 0]
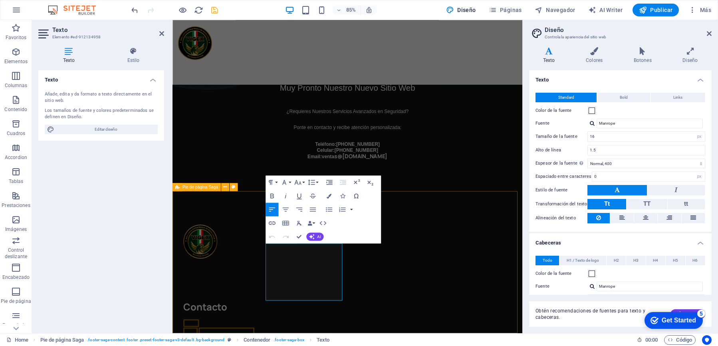
click at [210, 326] on div "Lorem ipsum dolor sit amet, consectetuer adipiscing elit. Aenean commodo ligula…" at bounding box center [231, 326] width 92 height 38
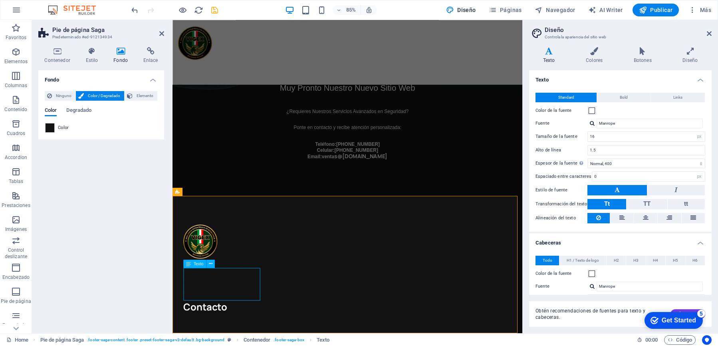
scroll to position [121, 0]
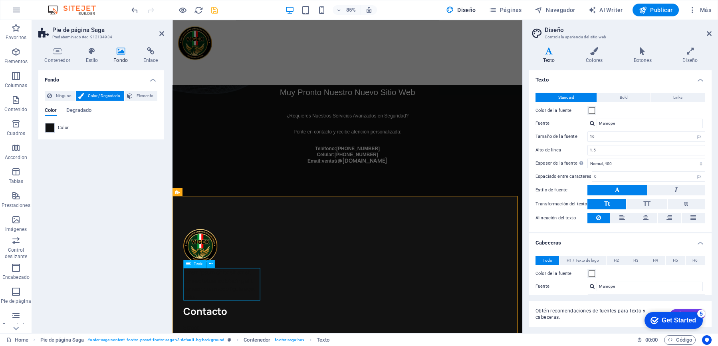
click at [224, 336] on div "Lorem ipsum dolor sit amet, consectetuer adipiscing elit. Aenean commodo ligula…" at bounding box center [231, 331] width 92 height 38
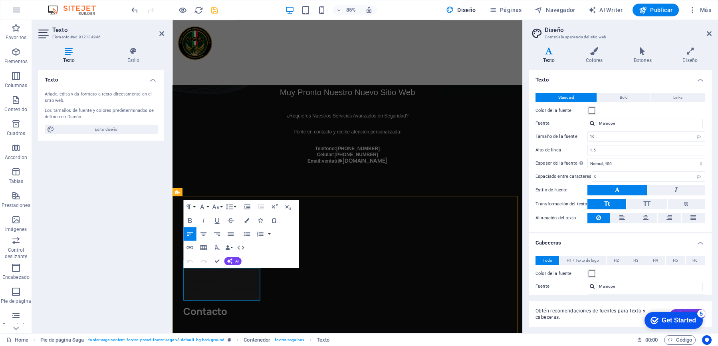
click at [256, 340] on p "Lorem ipsum dolor sit amet, consectetuer adipiscing elit. Aenean commodo ligula…" at bounding box center [231, 331] width 92 height 38
drag, startPoint x: 263, startPoint y: 342, endPoint x: 165, endPoint y: 311, distance: 102.2
click at [172, 311] on html "Skip to main content Menu Inicio Acerca de Vigex Servicios Contacto Vigilancia …" at bounding box center [377, 264] width 411 height 731
click at [246, 218] on icon "button" at bounding box center [246, 220] width 5 height 5
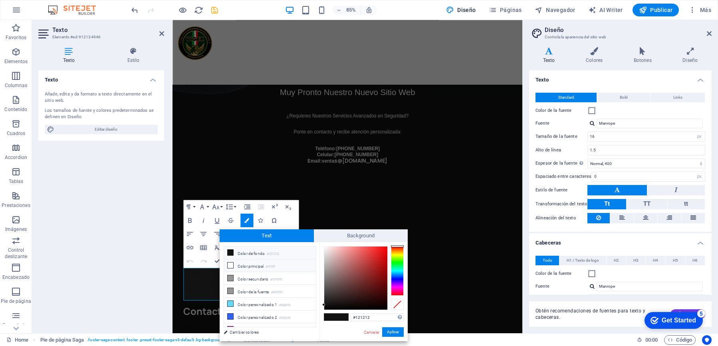
click at [231, 266] on icon at bounding box center [230, 265] width 6 height 6
type input "#ffffff"
click at [395, 332] on button "Aplicar" at bounding box center [393, 332] width 22 height 10
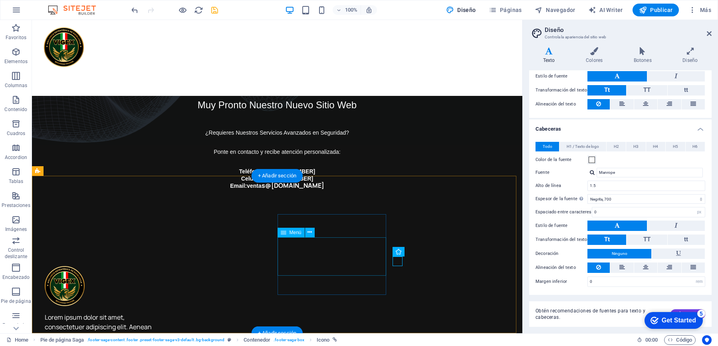
scroll to position [172, 0]
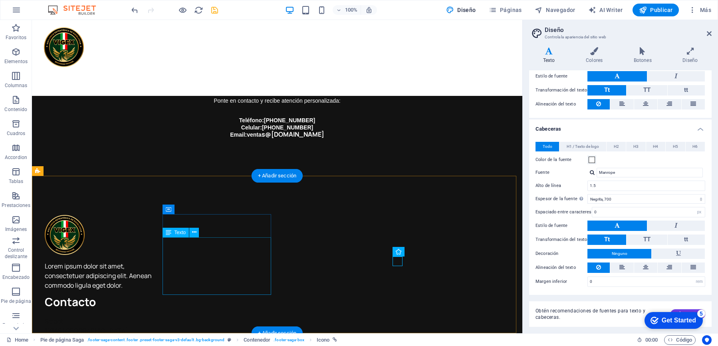
click at [153, 316] on div "Street [GEOGRAPHIC_DATA] Teléfono: 0123 - 456789 Móvil: Email: [EMAIL_ADDRESS]" at bounding box center [99, 340] width 109 height 48
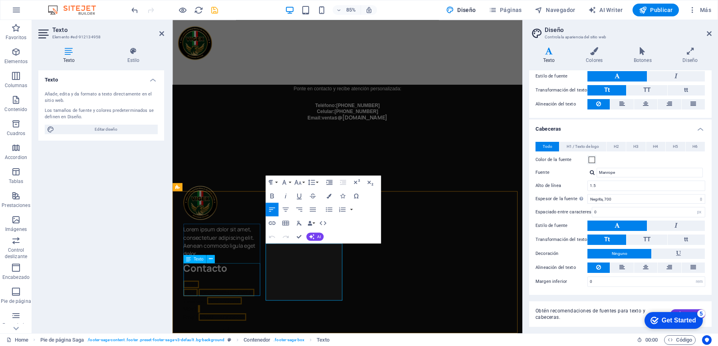
scroll to position [126, 0]
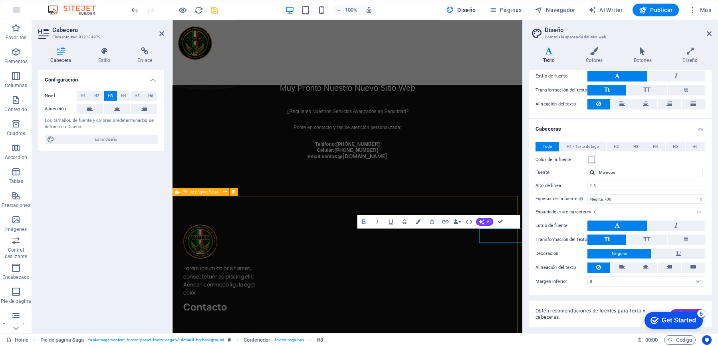
scroll to position [121, 0]
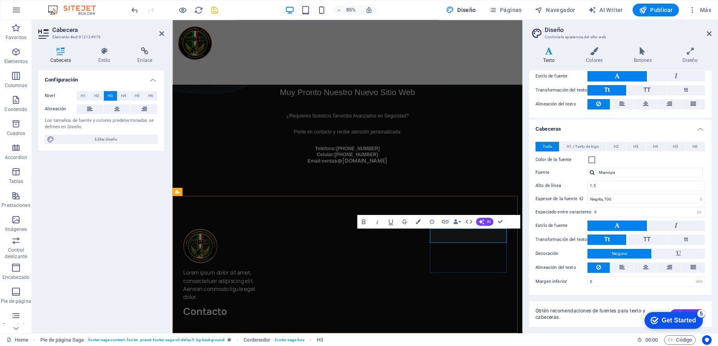
click at [419, 221] on icon "button" at bounding box center [417, 221] width 5 height 5
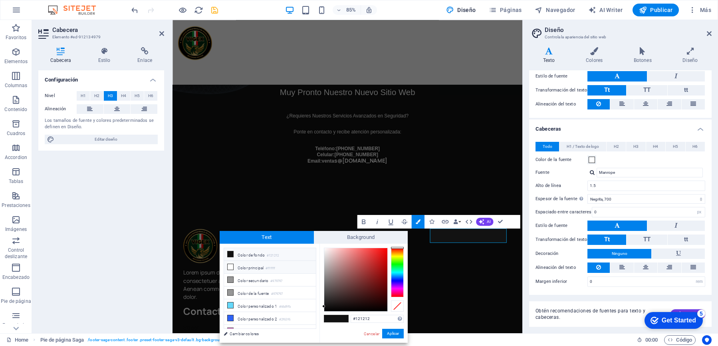
click at [229, 268] on icon at bounding box center [230, 267] width 6 height 6
type input "#ffffff"
click at [396, 334] on button "Aplicar" at bounding box center [393, 333] width 22 height 10
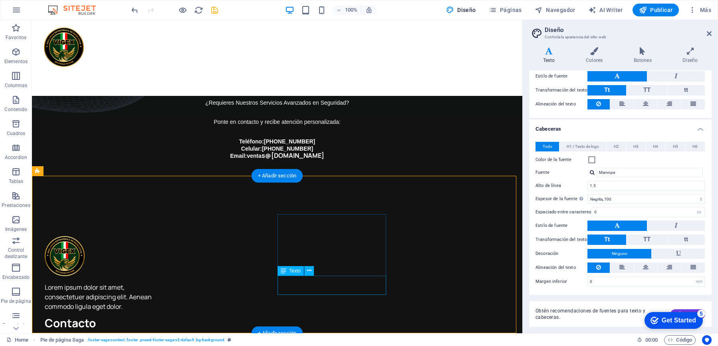
scroll to position [172, 0]
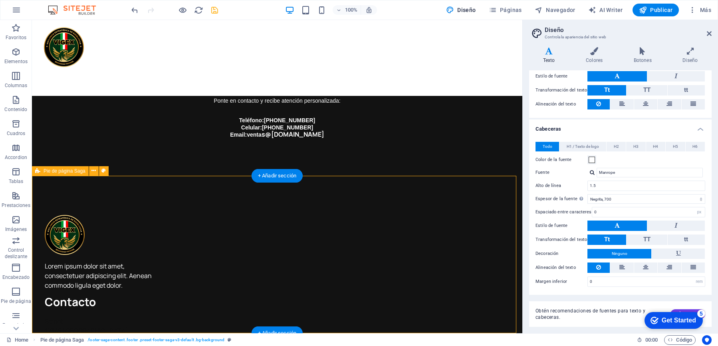
click at [153, 316] on div "Street [GEOGRAPHIC_DATA] Teléfono: 0123 - 456789 Móvil: Email: [EMAIL_ADDRESS]" at bounding box center [99, 340] width 109 height 48
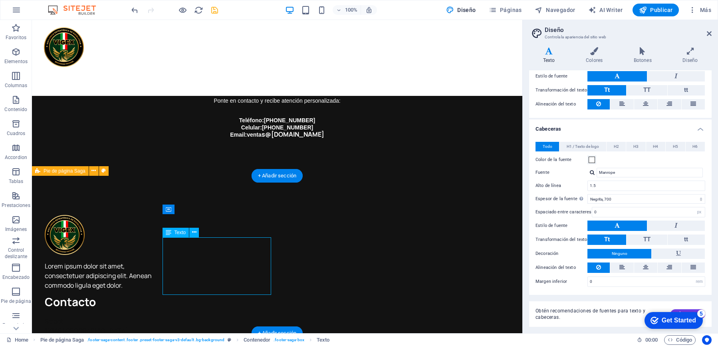
click at [153, 316] on div "Street [GEOGRAPHIC_DATA] Teléfono: 0123 - 456789 Móvil: Email: [EMAIL_ADDRESS]" at bounding box center [99, 340] width 109 height 48
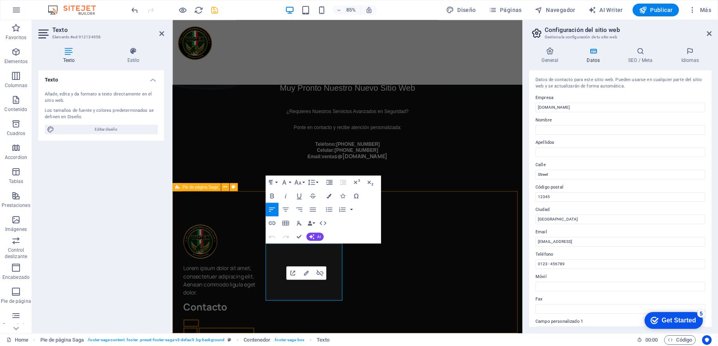
click at [328, 197] on icon "button" at bounding box center [328, 195] width 5 height 5
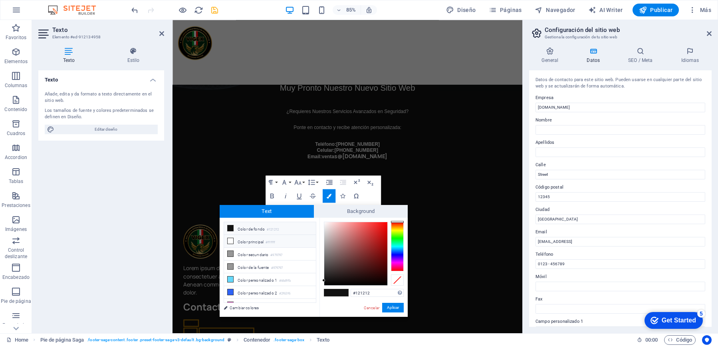
click at [227, 240] on icon at bounding box center [230, 241] width 6 height 6
type input "#ffffff"
click at [395, 308] on button "Aplicar" at bounding box center [393, 308] width 22 height 10
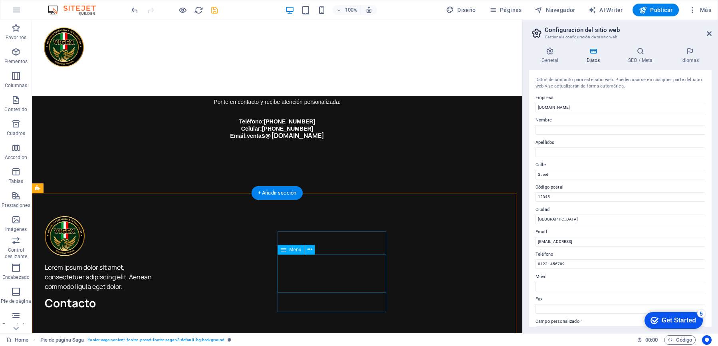
scroll to position [172, 0]
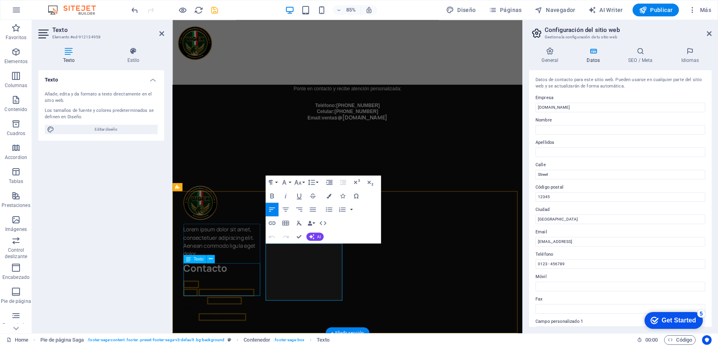
scroll to position [126, 0]
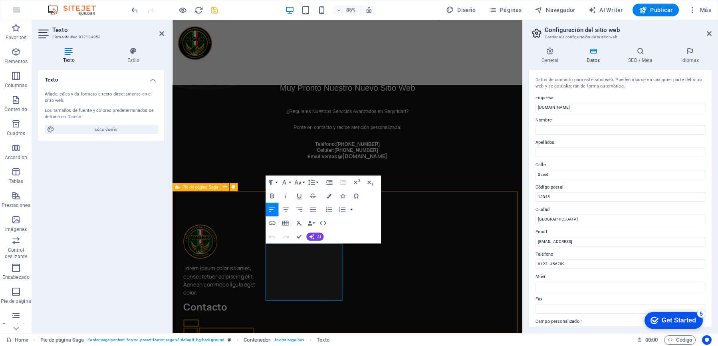
click at [331, 196] on button "Colors" at bounding box center [328, 196] width 13 height 14
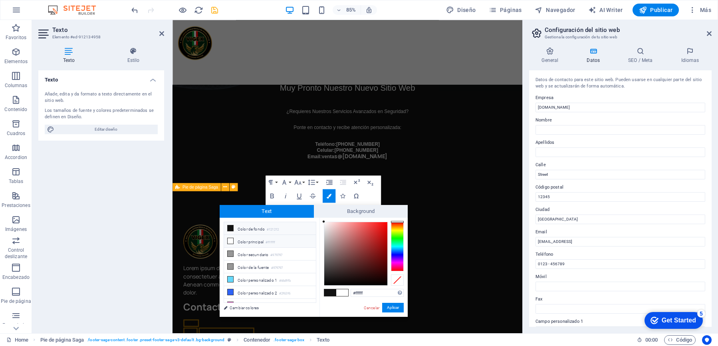
click at [231, 240] on icon at bounding box center [230, 241] width 6 height 6
click at [388, 307] on button "Aplicar" at bounding box center [393, 308] width 22 height 10
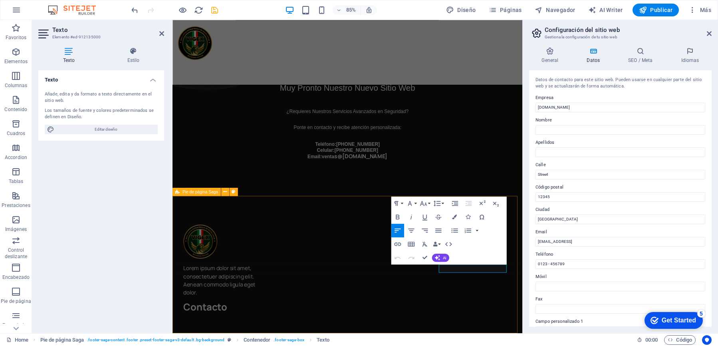
scroll to position [121, 0]
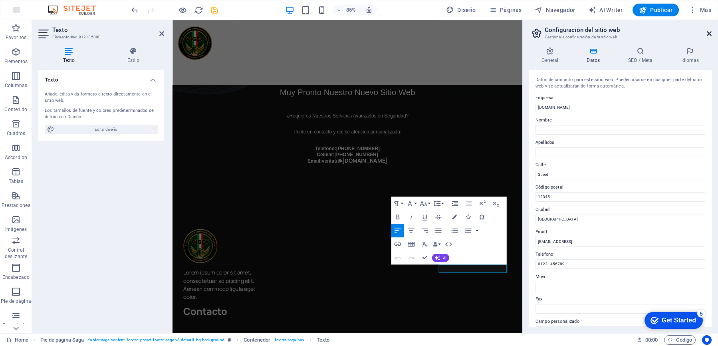
click at [675, 34] on icon at bounding box center [708, 33] width 5 height 6
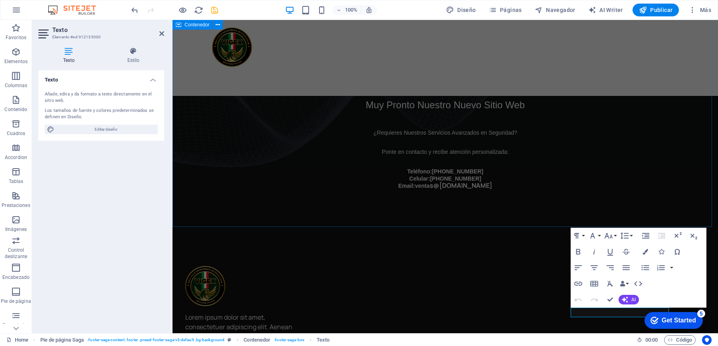
click at [650, 164] on div "Vigilancia Estratégica de Excelencia Muy Pronto Nuestro Nuevo Sitio Web ¿Requie…" at bounding box center [444, 63] width 545 height 328
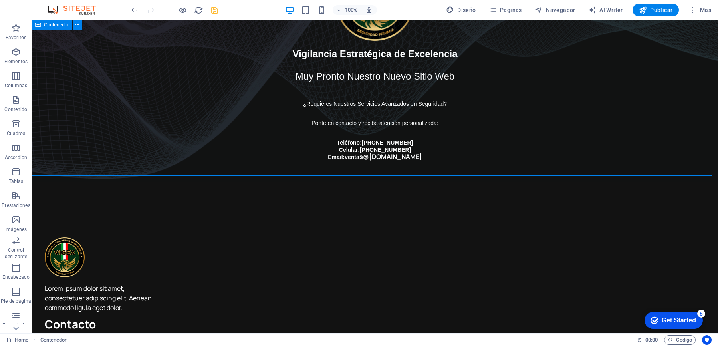
scroll to position [0, 0]
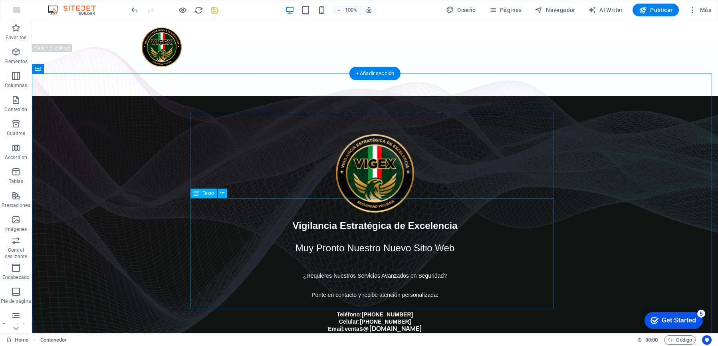
click at [399, 220] on div "Vigilancia Estratégica de Excelencia Muy Pronto Nuestro Nuevo Sitio Web ¿Requie…" at bounding box center [374, 276] width 453 height 112
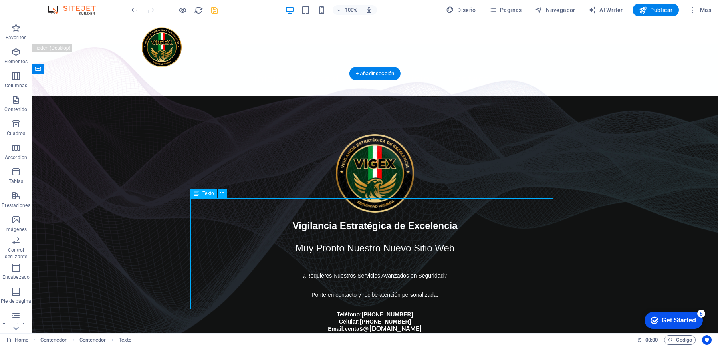
click at [399, 220] on div "Vigilancia Estratégica de Excelencia Muy Pronto Nuestro Nuevo Sitio Web ¿Requie…" at bounding box center [374, 276] width 453 height 112
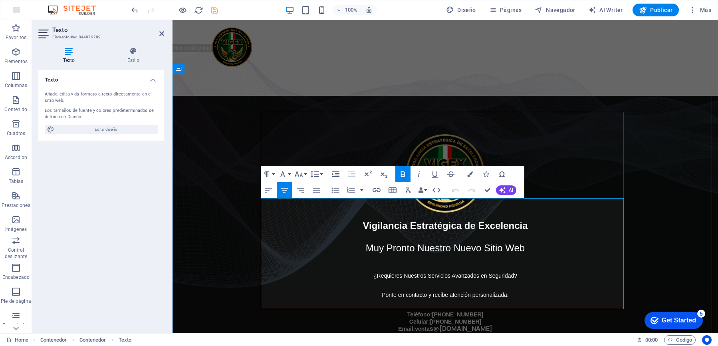
click at [399, 220] on span "Vigilancia Estratégica de Excelencia" at bounding box center [444, 225] width 165 height 11
click at [471, 174] on icon "button" at bounding box center [470, 174] width 6 height 6
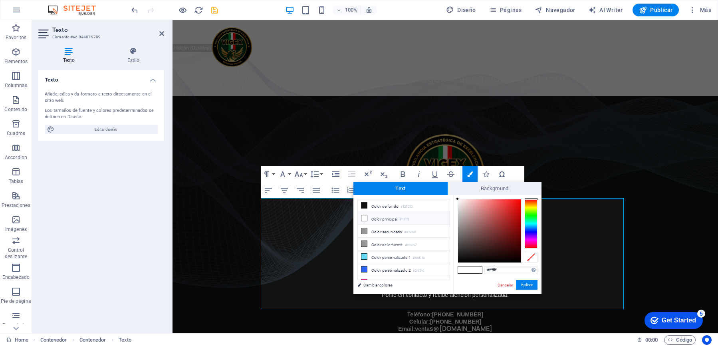
click at [362, 217] on icon at bounding box center [364, 218] width 6 height 6
click at [522, 283] on button "Aplicar" at bounding box center [527, 285] width 22 height 10
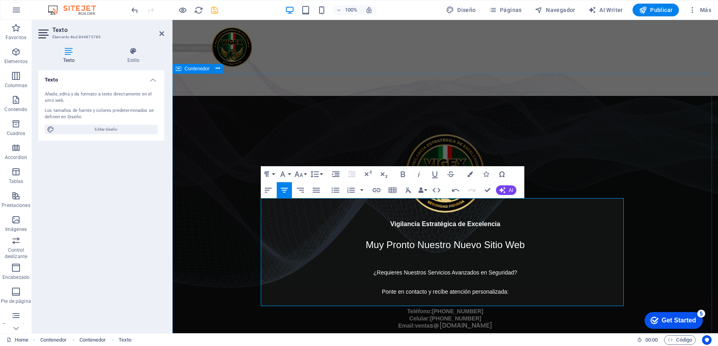
click at [671, 154] on div "​ ​ Vigilancia Estratégica de Excelencia ​ Muy Pronto Nuestro Nuevo Sitio Web ¿…" at bounding box center [444, 231] width 545 height 271
click at [675, 154] on div "Vigilancia Estratégica de Excelencia Muy Pronto Nuestro Nuevo Sitio Web ¿Requie…" at bounding box center [444, 231] width 545 height 271
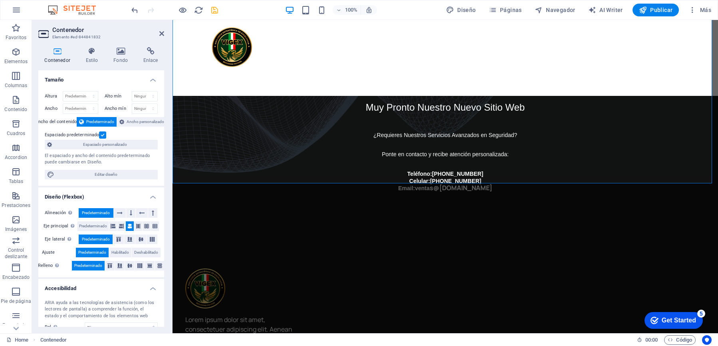
scroll to position [168, 0]
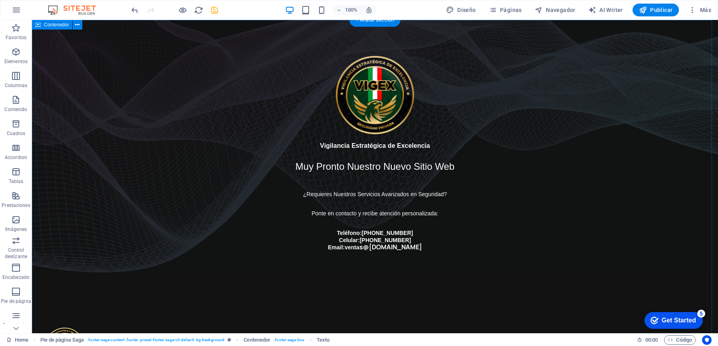
scroll to position [0, 0]
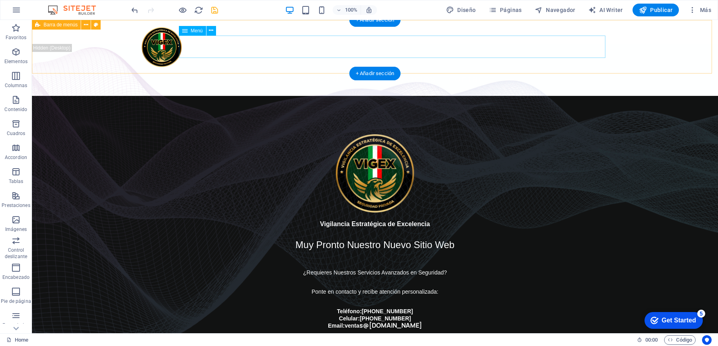
click at [342, 67] on nav "Inicio Acerca de Vigex Servicios Contacto" at bounding box center [375, 78] width 466 height 22
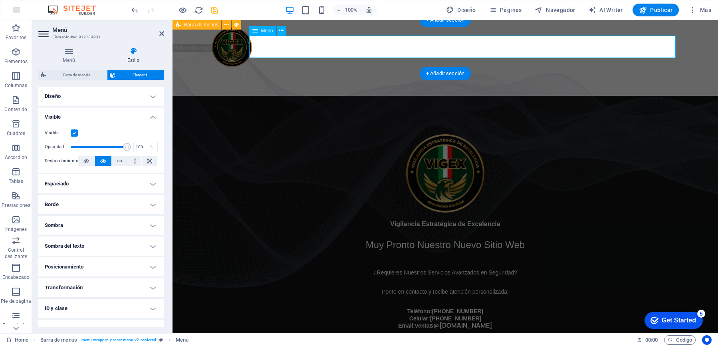
click at [342, 67] on nav "Inicio Acerca de Vigex Servicios Contacto" at bounding box center [445, 78] width 466 height 22
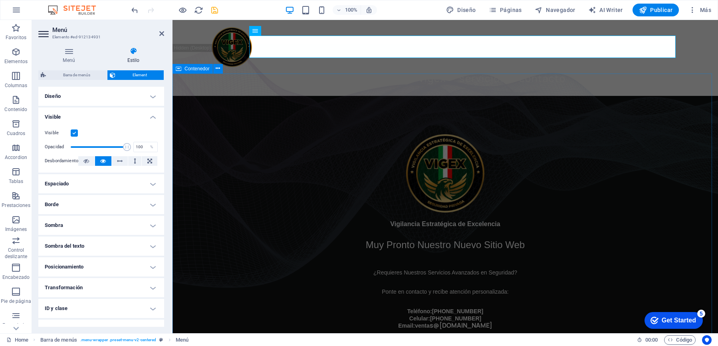
click at [629, 132] on div "Vigilancia Estratégica de Excelencia Muy Pronto Nuestro Nuevo Sitio Web ¿Requie…" at bounding box center [444, 231] width 545 height 271
